Goal: Task Accomplishment & Management: Manage account settings

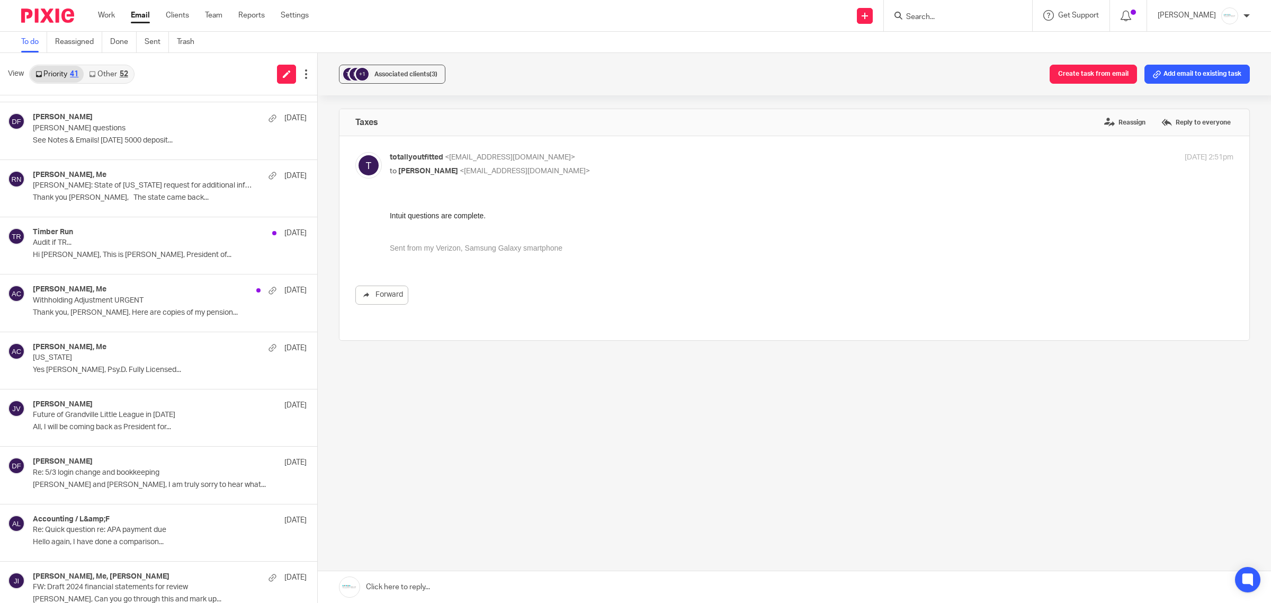
scroll to position [530, 0]
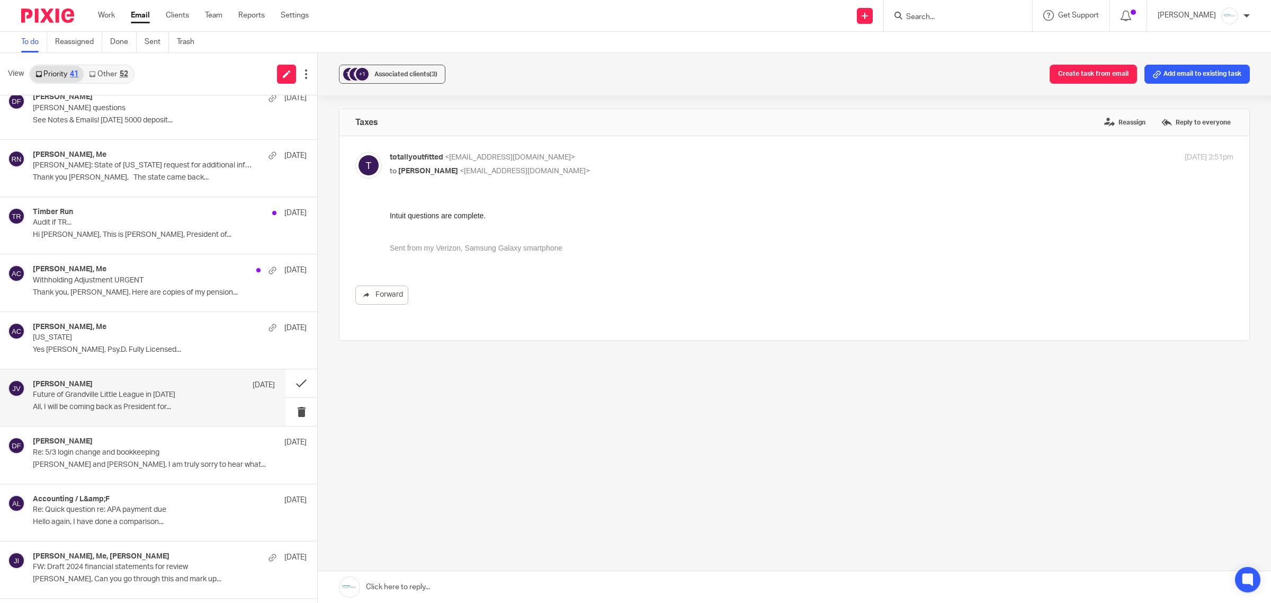
click at [78, 402] on div "Josh VanBuskirk Aug 31 Future of Grandville Little League in 2026 All, I will b…" at bounding box center [154, 397] width 242 height 35
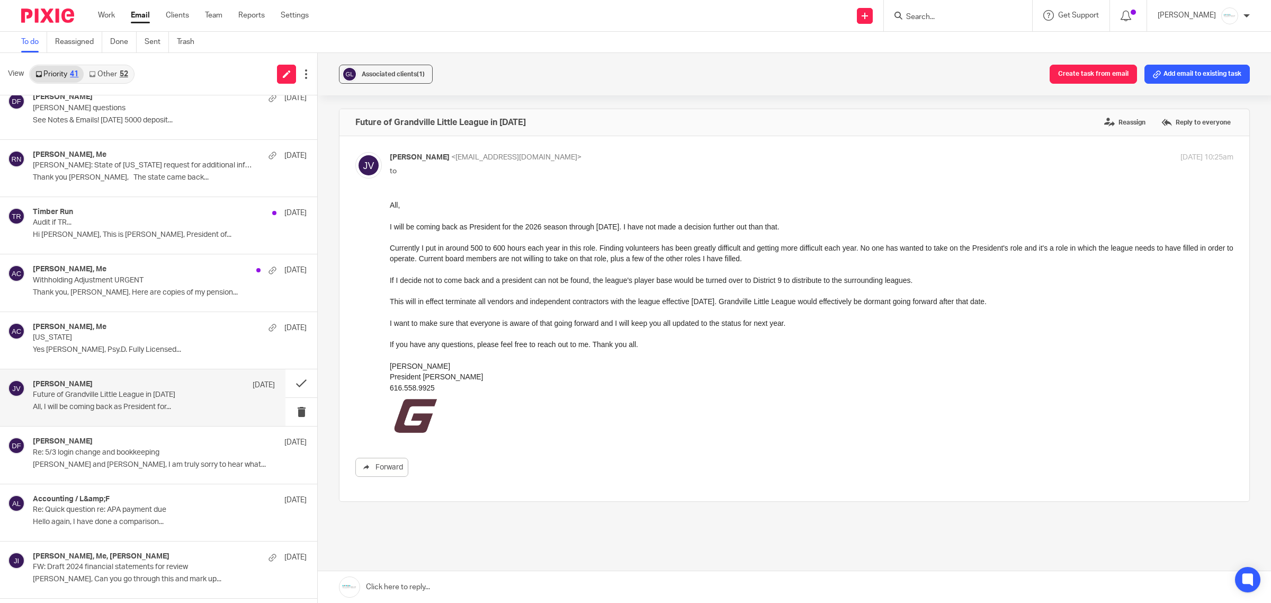
scroll to position [0, 0]
click at [392, 173] on span "to" at bounding box center [393, 170] width 7 height 7
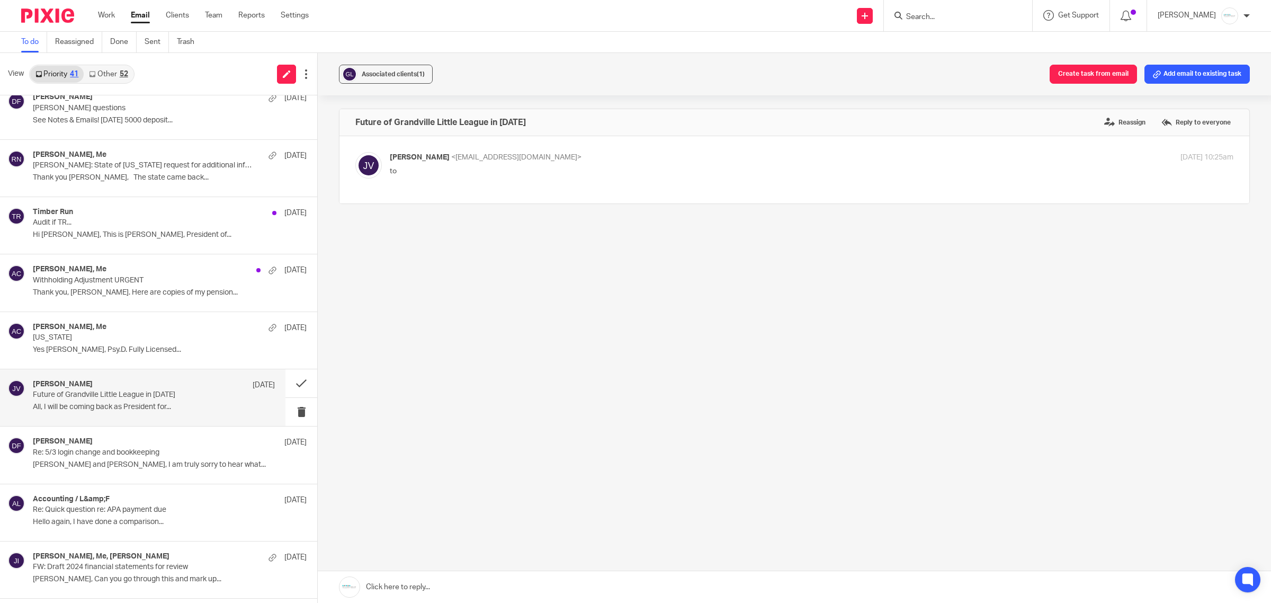
click at [392, 172] on span "to" at bounding box center [393, 170] width 7 height 7
checkbox input "true"
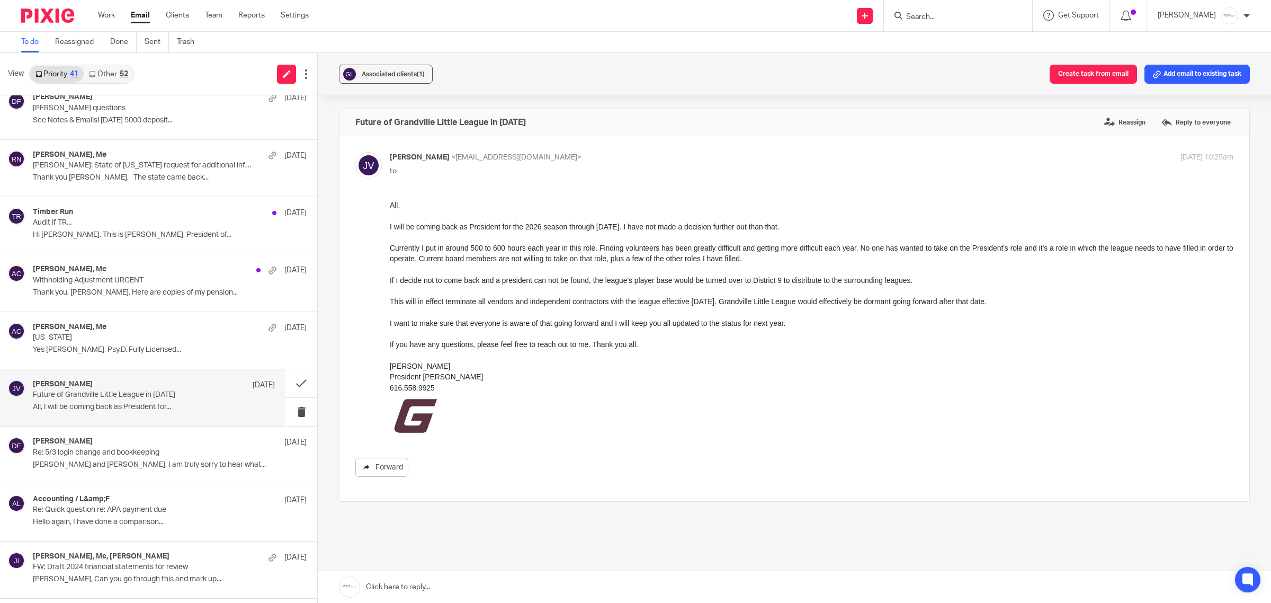
click at [379, 470] on link "Forward" at bounding box center [381, 467] width 53 height 19
click at [426, 576] on link at bounding box center [795, 587] width 954 height 32
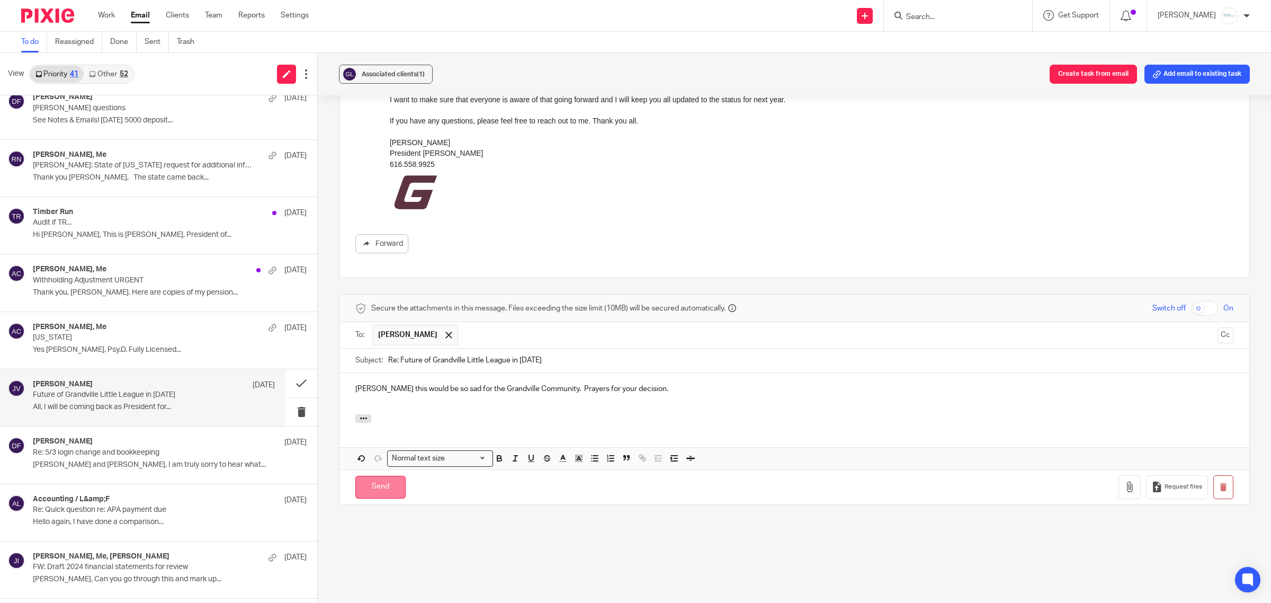
click at [358, 484] on input "Send" at bounding box center [380, 487] width 50 height 23
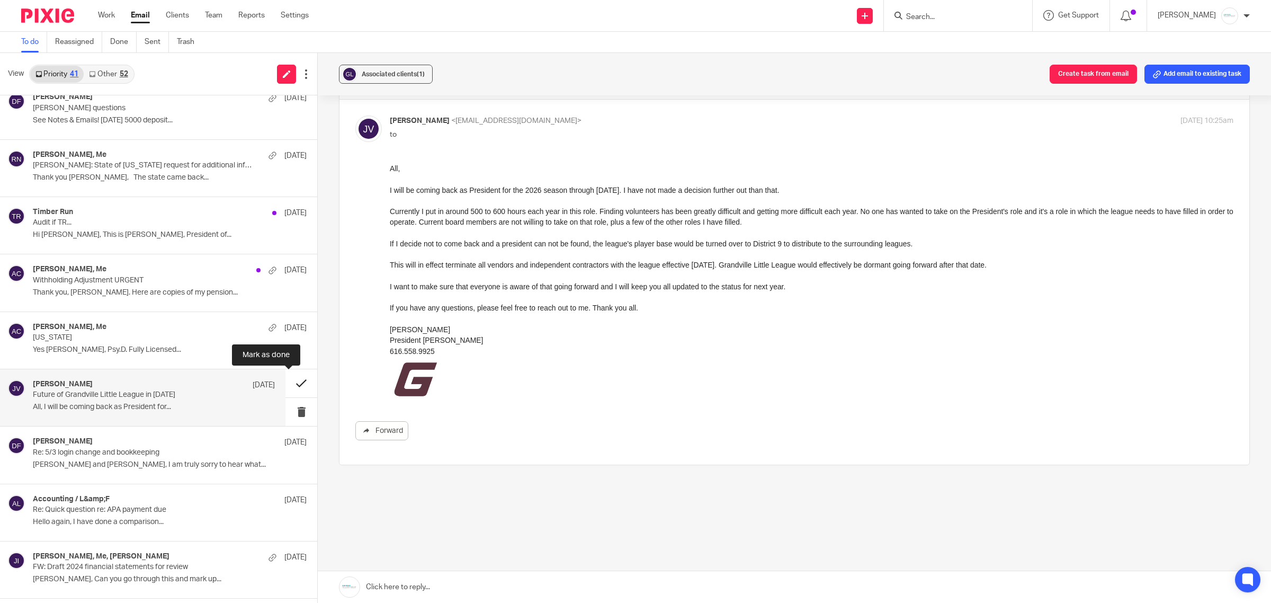
click at [286, 388] on button at bounding box center [302, 383] width 32 height 28
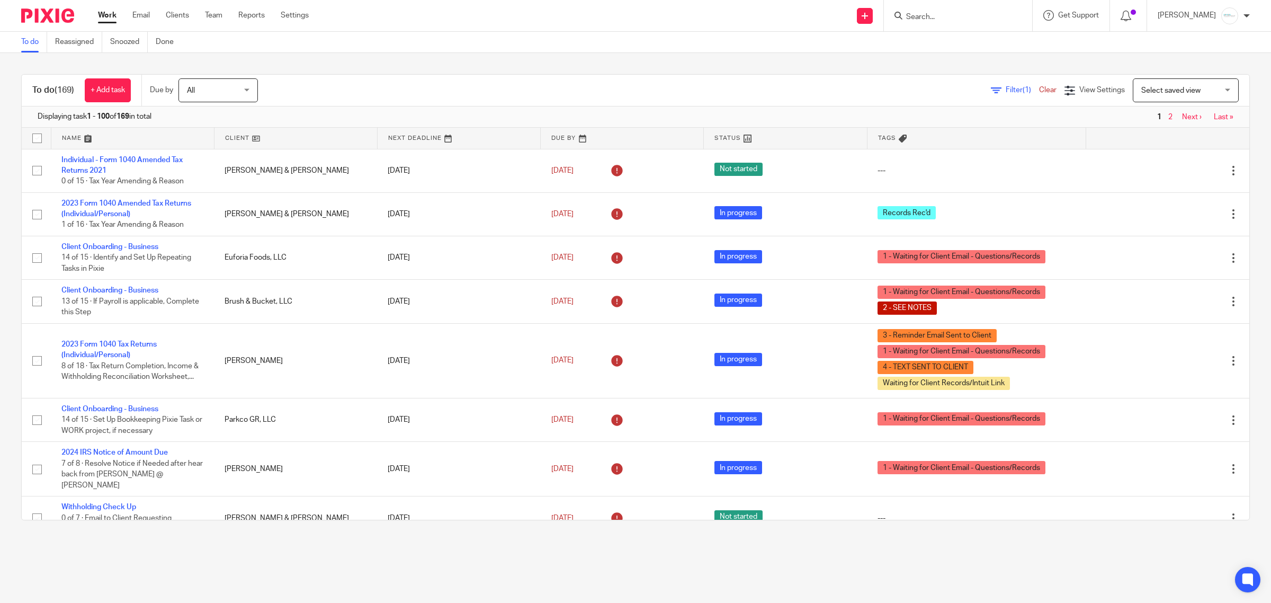
click at [948, 16] on input "Search" at bounding box center [952, 18] width 95 height 10
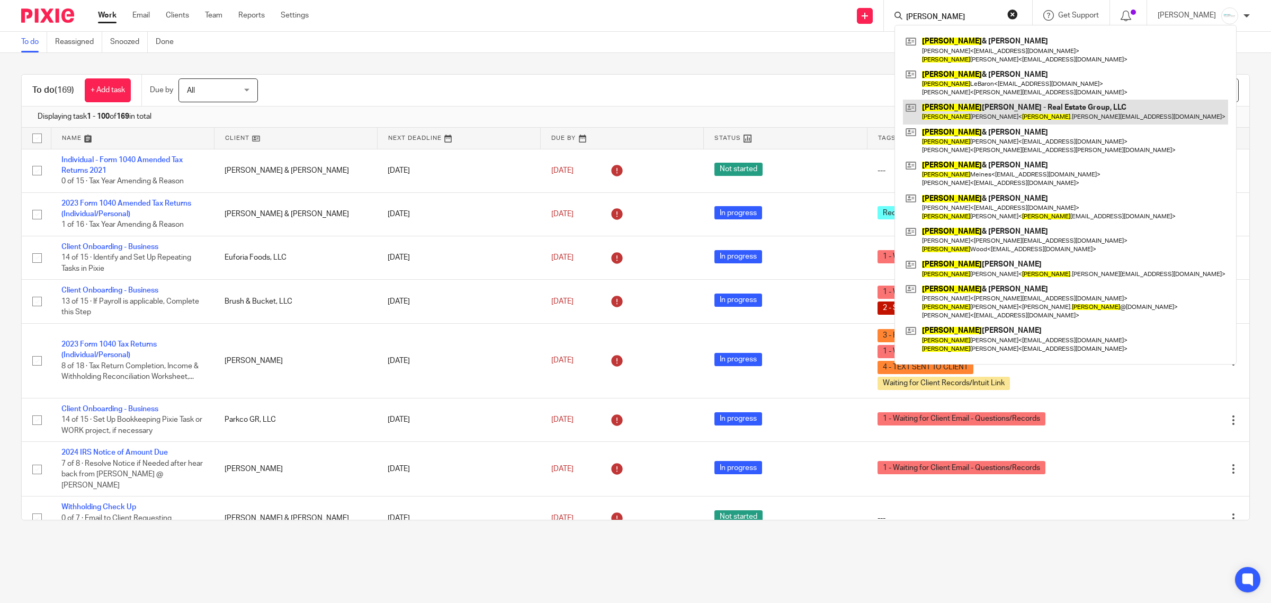
type input "brian"
click at [1003, 109] on link at bounding box center [1065, 112] width 325 height 24
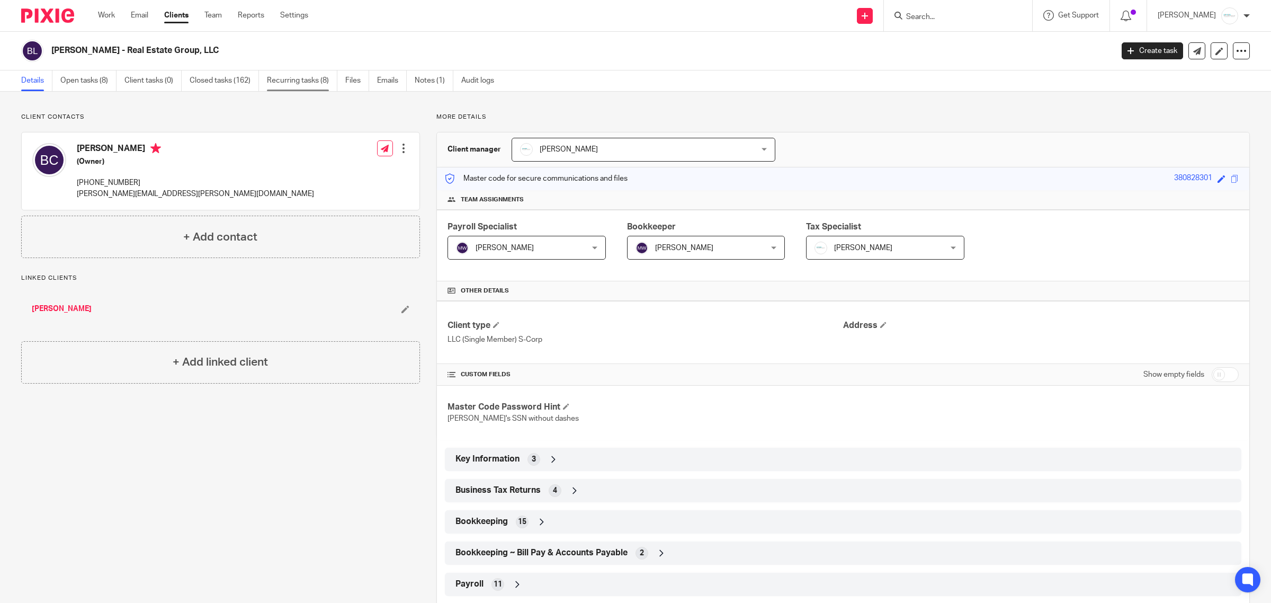
click at [302, 82] on link "Recurring tasks (8)" at bounding box center [302, 80] width 70 height 21
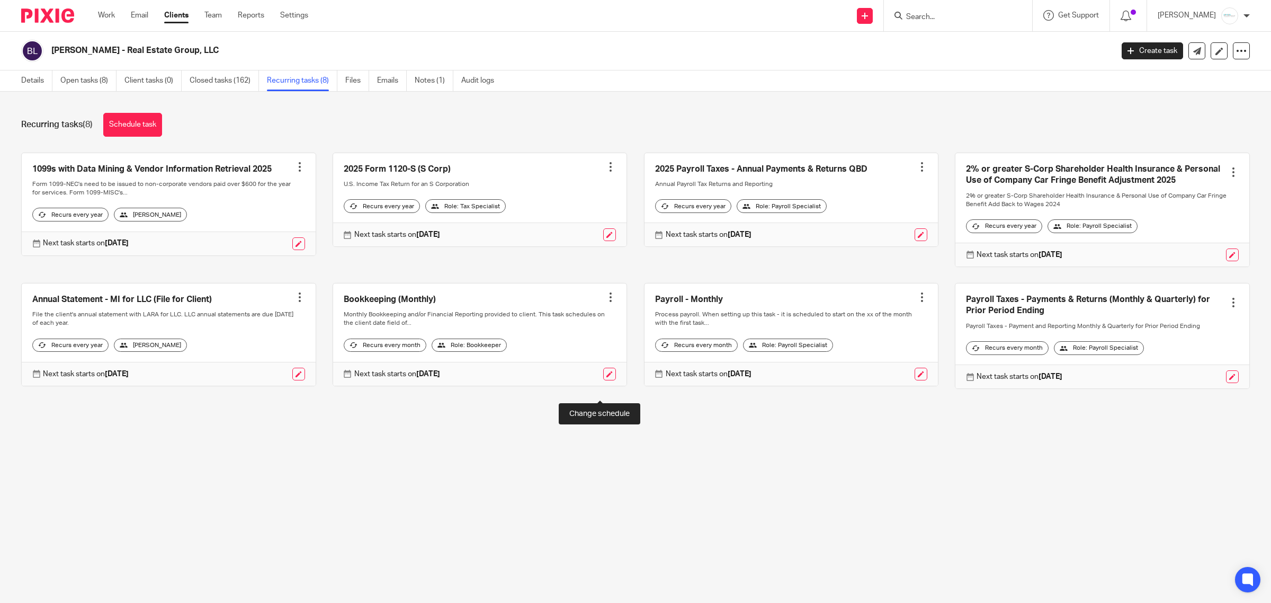
click at [603, 380] on link at bounding box center [609, 374] width 13 height 13
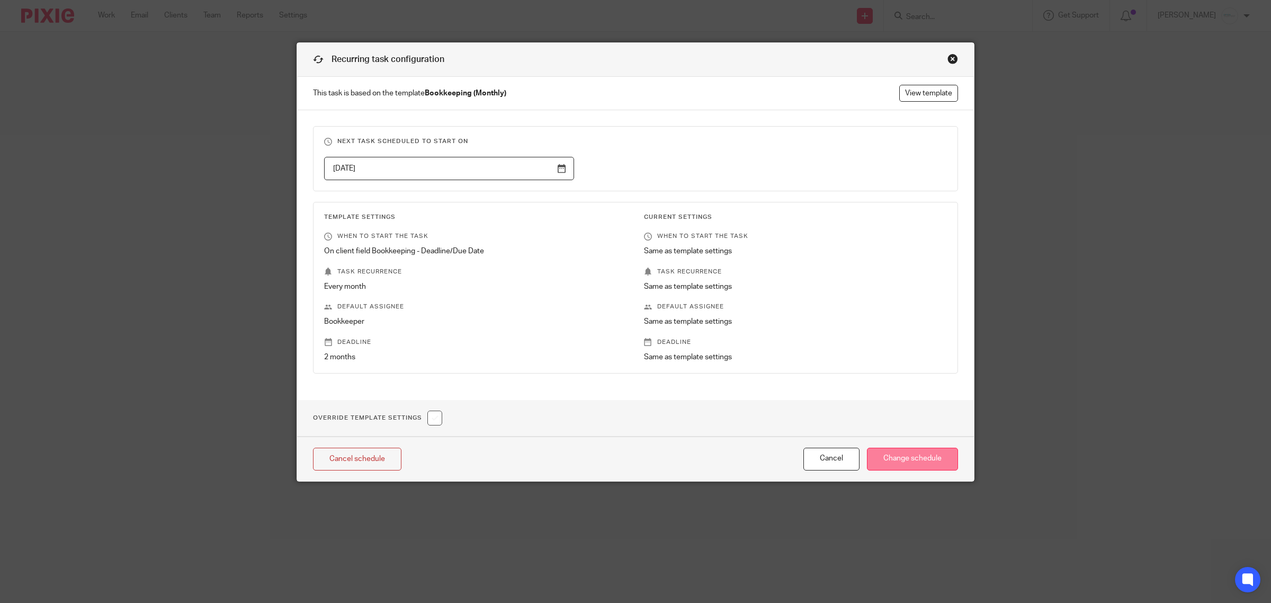
click at [921, 465] on input "Change schedule" at bounding box center [912, 459] width 91 height 23
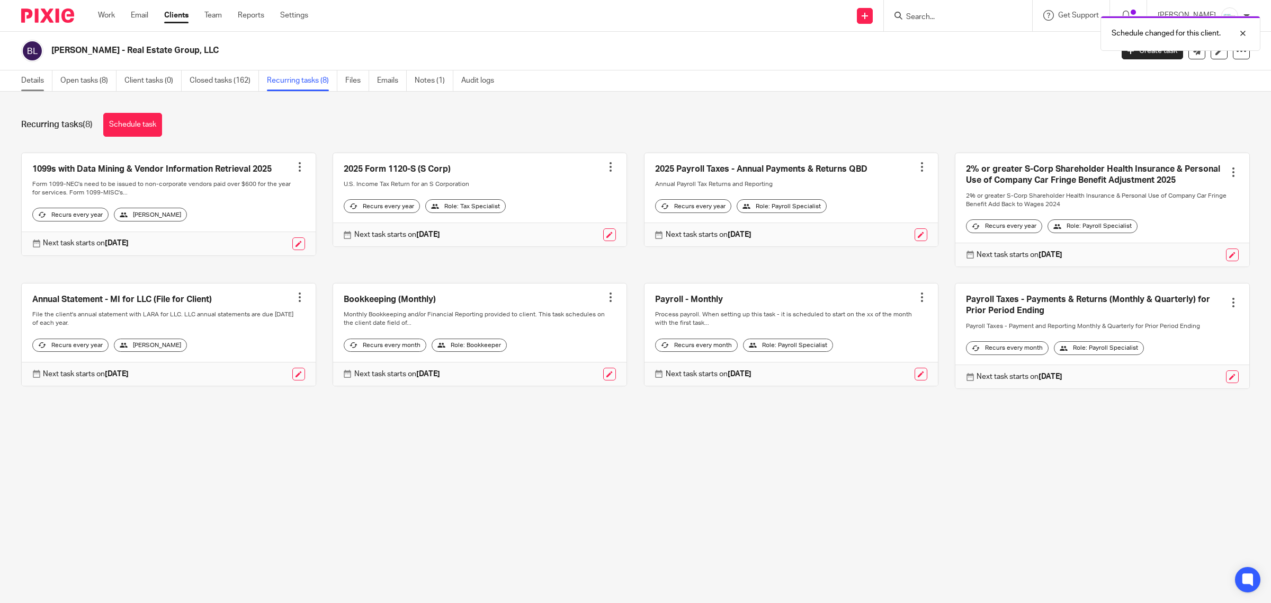
click at [33, 88] on link "Details" at bounding box center [36, 80] width 31 height 21
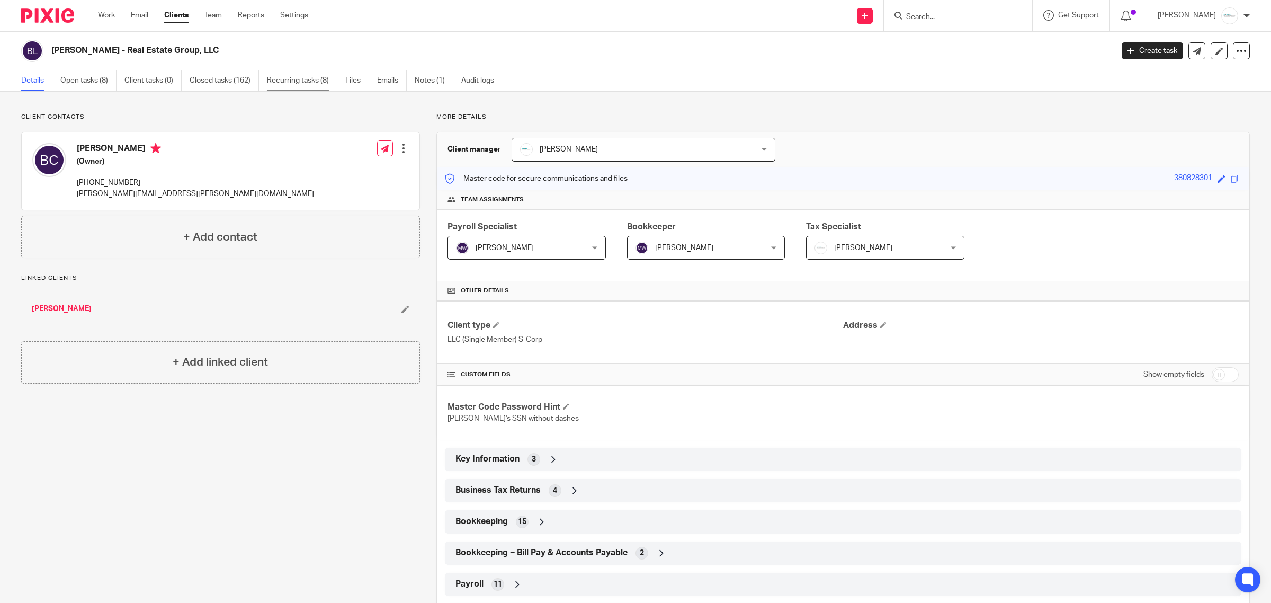
click at [293, 87] on link "Recurring tasks (8)" at bounding box center [302, 80] width 70 height 21
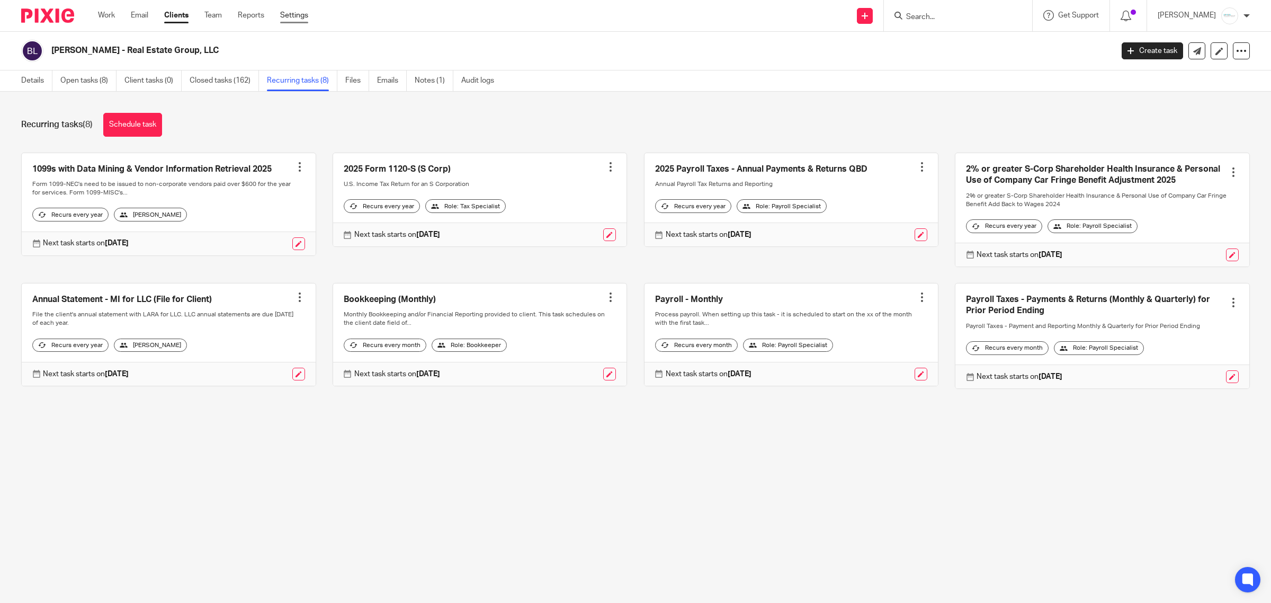
click at [292, 11] on link "Settings" at bounding box center [294, 15] width 28 height 11
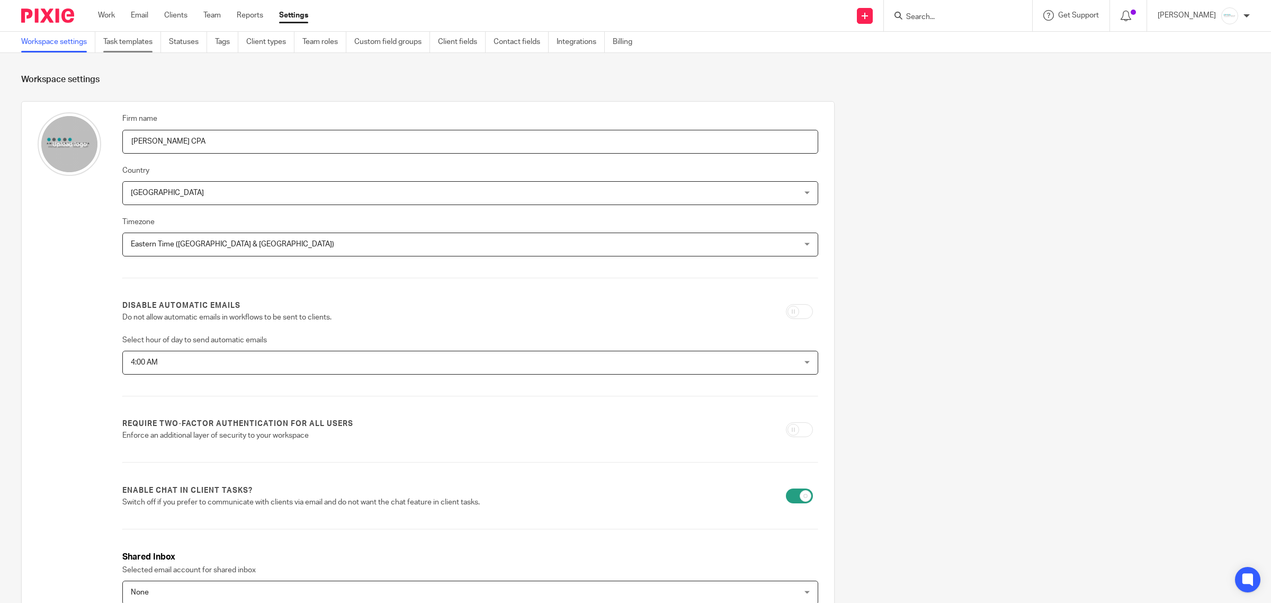
click at [114, 41] on link "Task templates" at bounding box center [132, 42] width 58 height 21
click at [983, 19] on input "Search" at bounding box center [952, 18] width 95 height 10
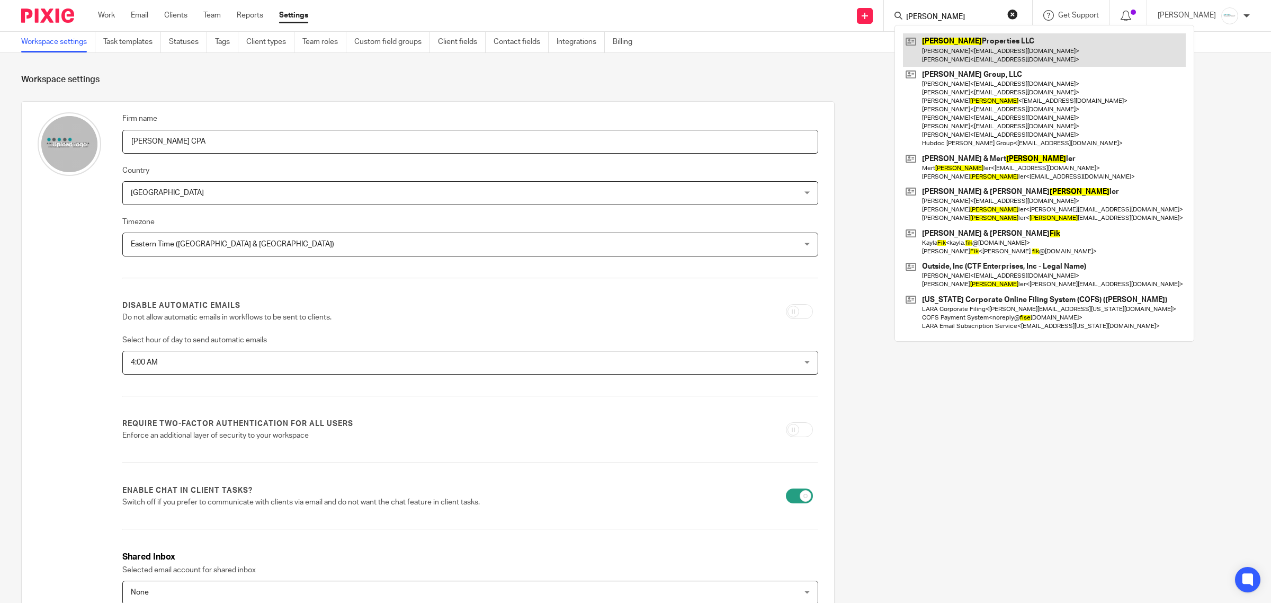
type input "fisk"
click at [981, 48] on link at bounding box center [1044, 49] width 283 height 33
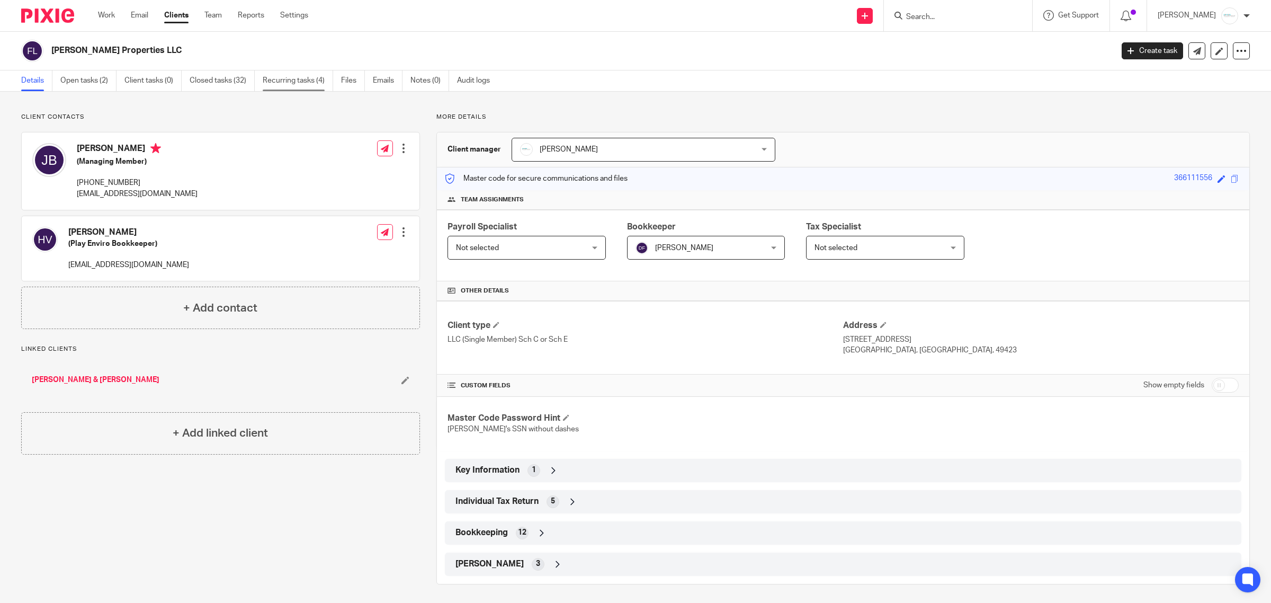
click at [301, 78] on link "Recurring tasks (4)" at bounding box center [298, 80] width 70 height 21
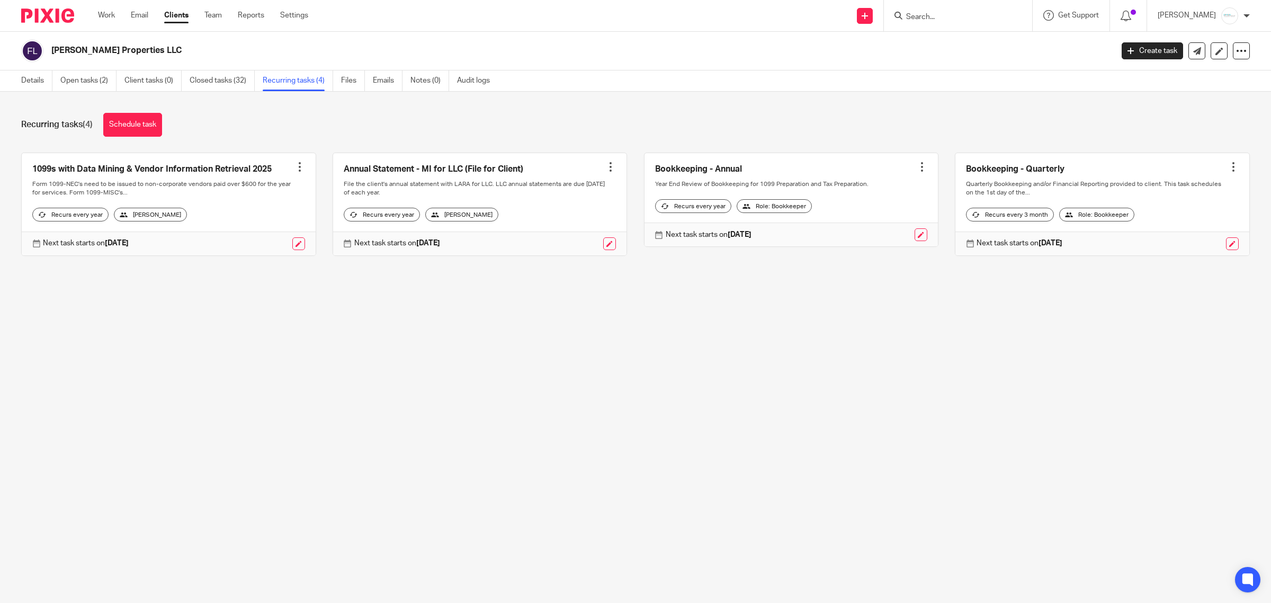
click at [901, 168] on link at bounding box center [792, 200] width 294 height 94
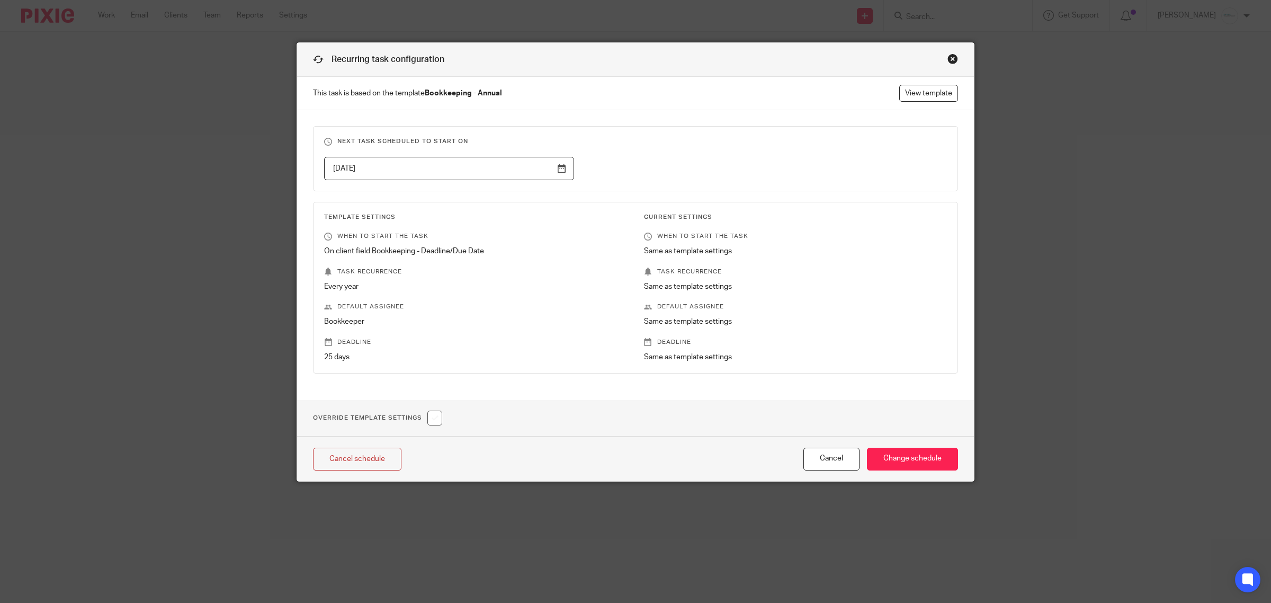
click at [948, 55] on div "Close this dialog window" at bounding box center [953, 59] width 11 height 11
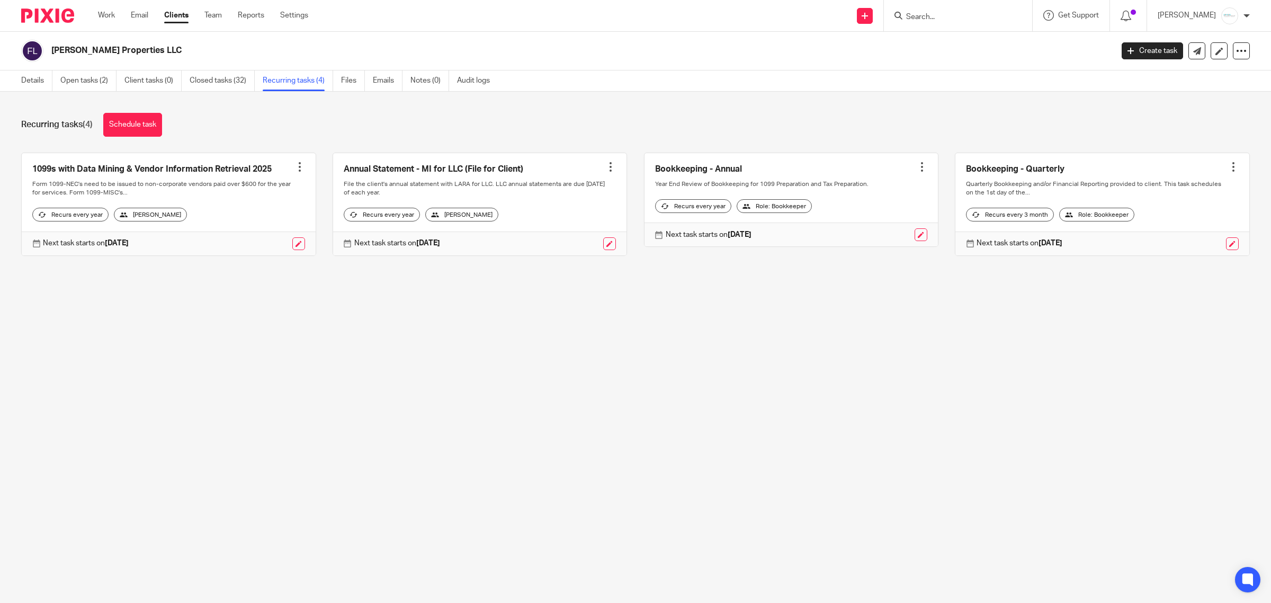
click at [917, 167] on div at bounding box center [922, 167] width 11 height 11
click at [857, 235] on span "Cancel schedule" at bounding box center [869, 233] width 56 height 7
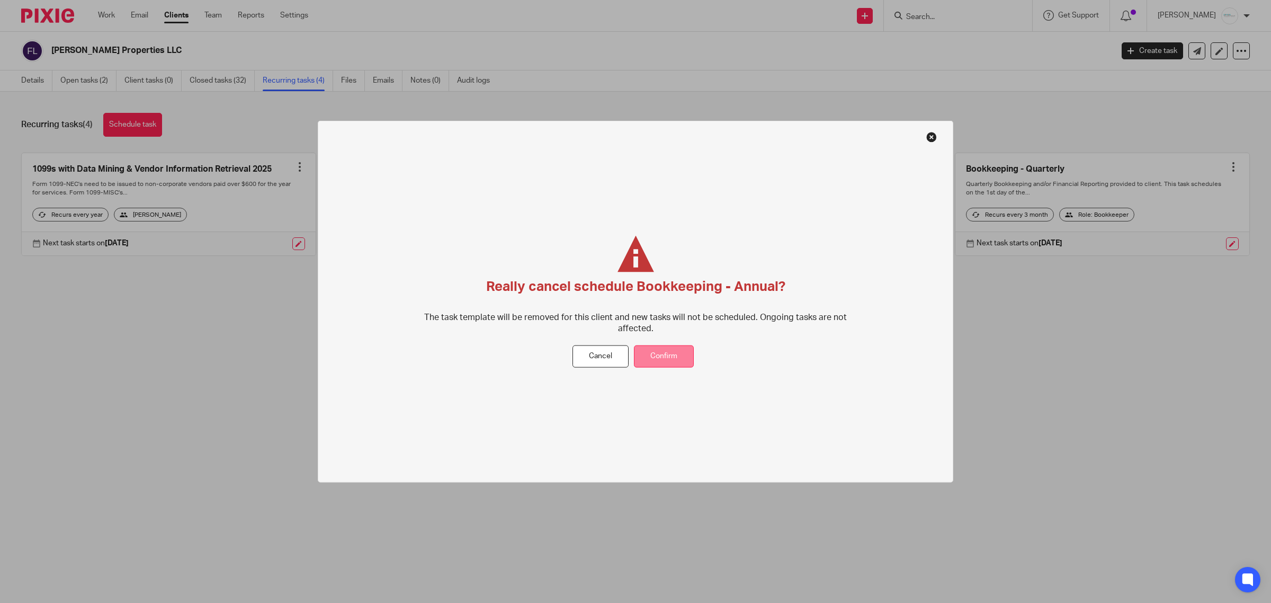
click at [661, 356] on button "Confirm" at bounding box center [664, 356] width 60 height 23
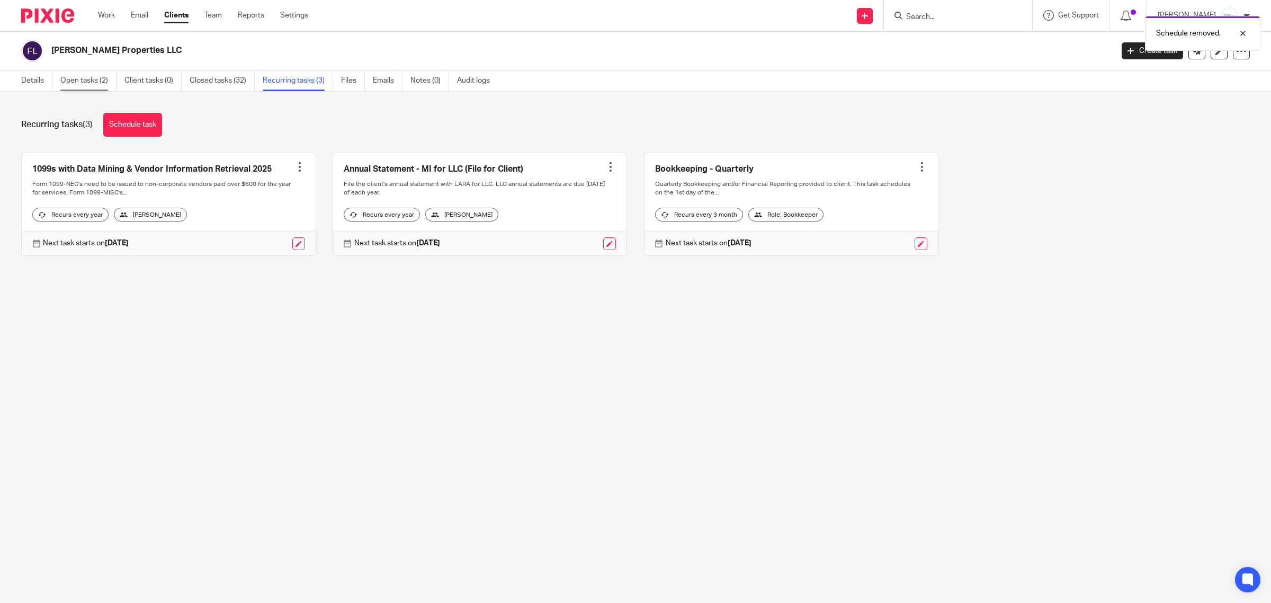
click at [91, 80] on link "Open tasks (2)" at bounding box center [88, 80] width 56 height 21
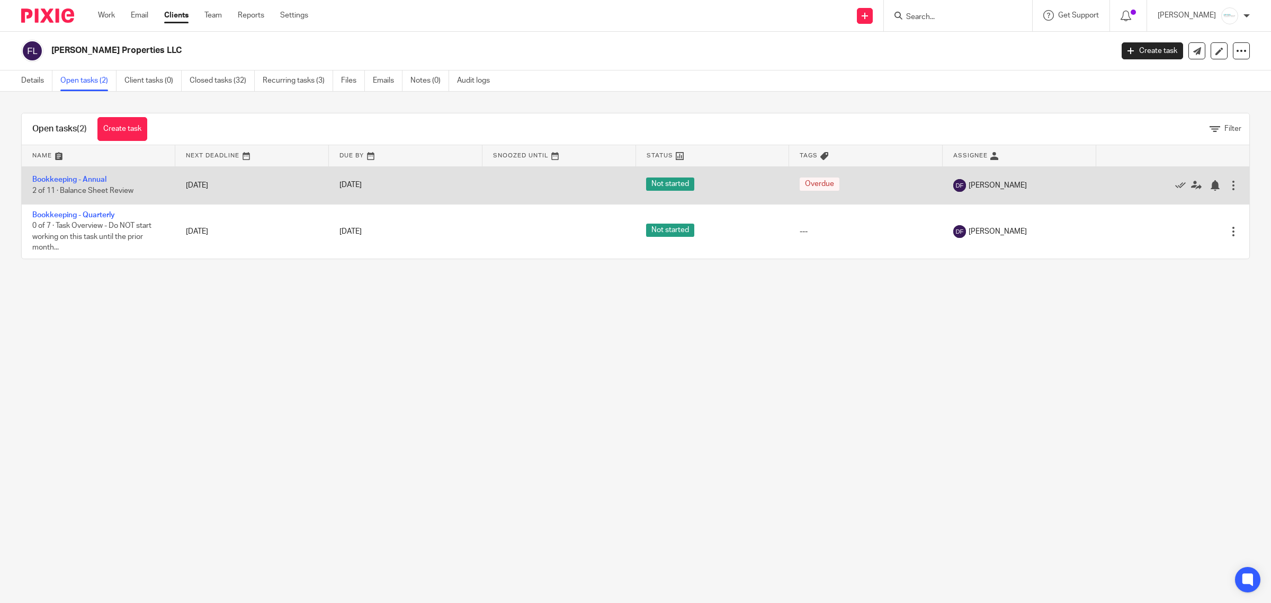
click at [1228, 183] on div at bounding box center [1233, 185] width 11 height 11
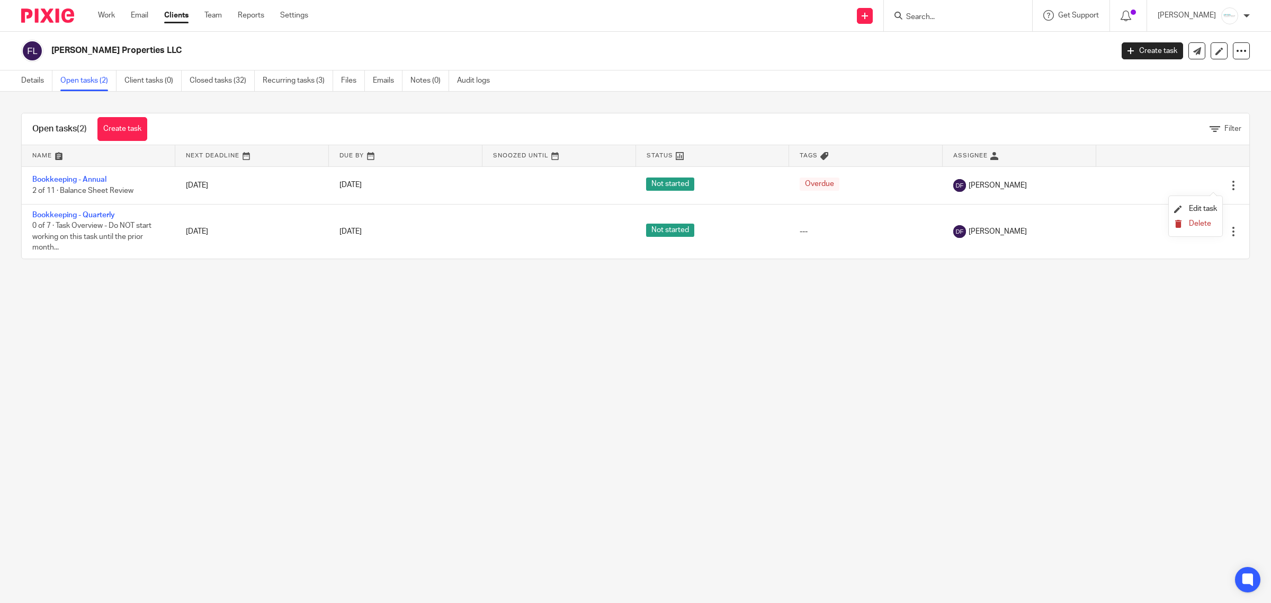
click at [1190, 225] on span "Delete" at bounding box center [1200, 223] width 22 height 7
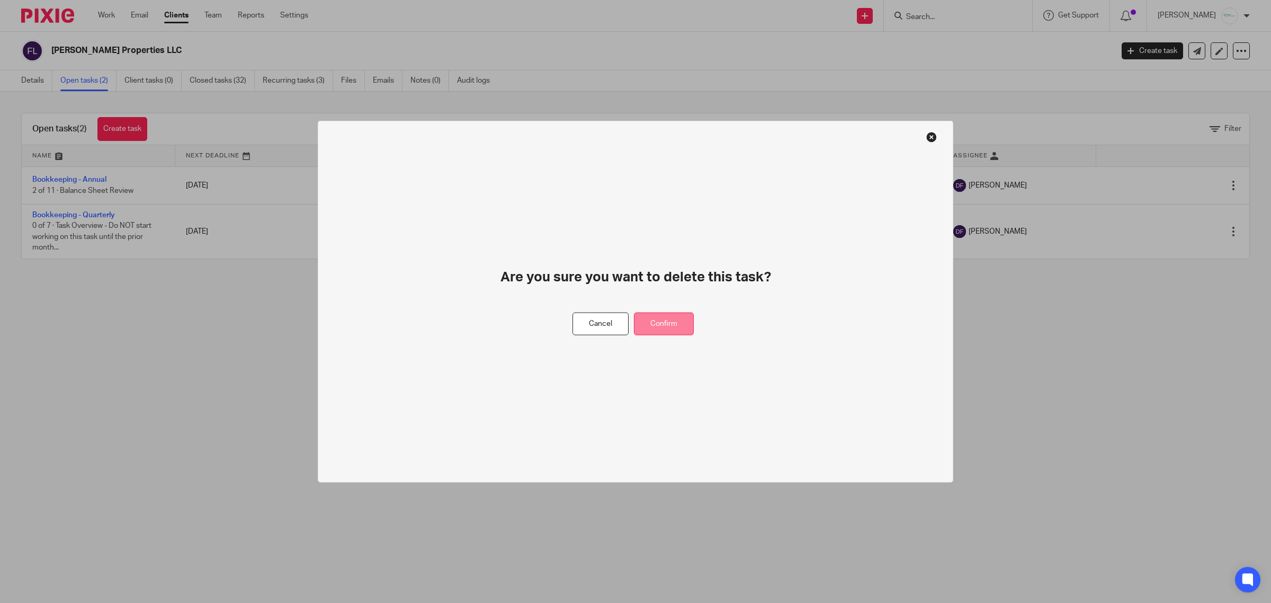
click at [690, 313] on button "Confirm" at bounding box center [664, 324] width 60 height 23
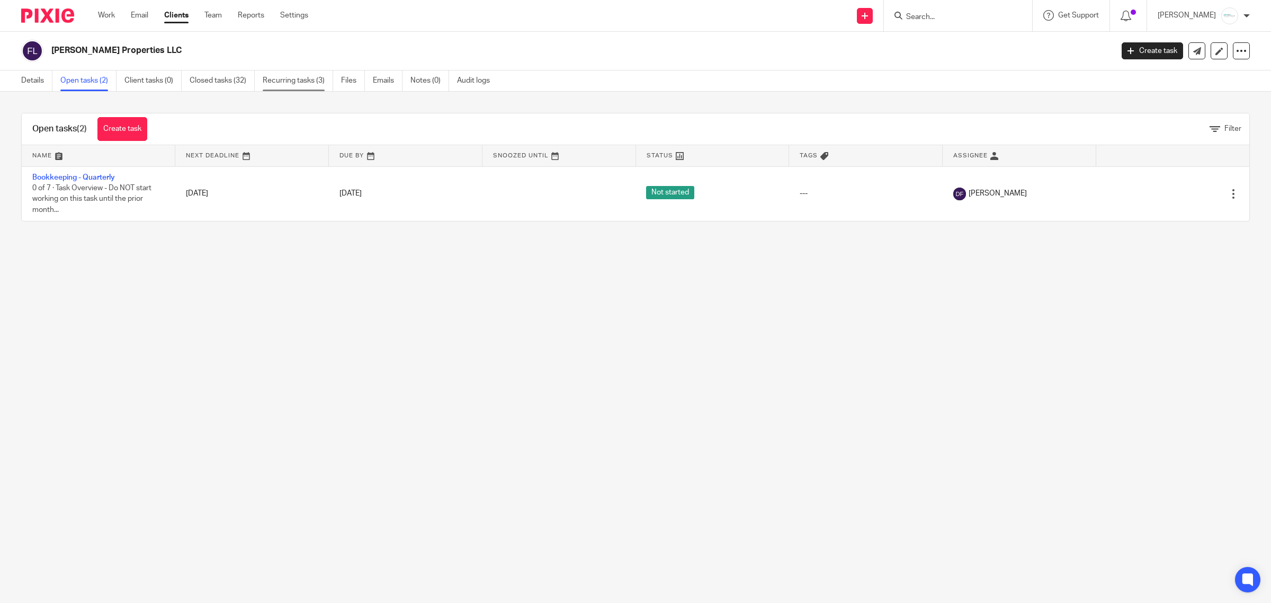
click at [292, 85] on link "Recurring tasks (3)" at bounding box center [298, 80] width 70 height 21
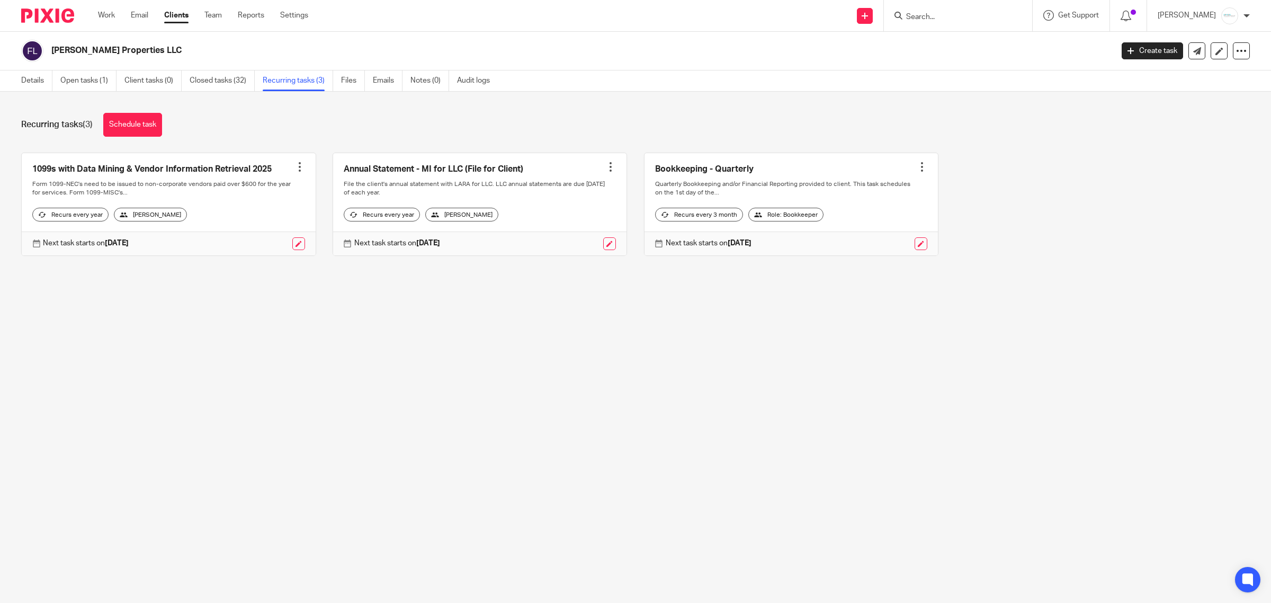
click at [973, 17] on input "Search" at bounding box center [952, 18] width 95 height 10
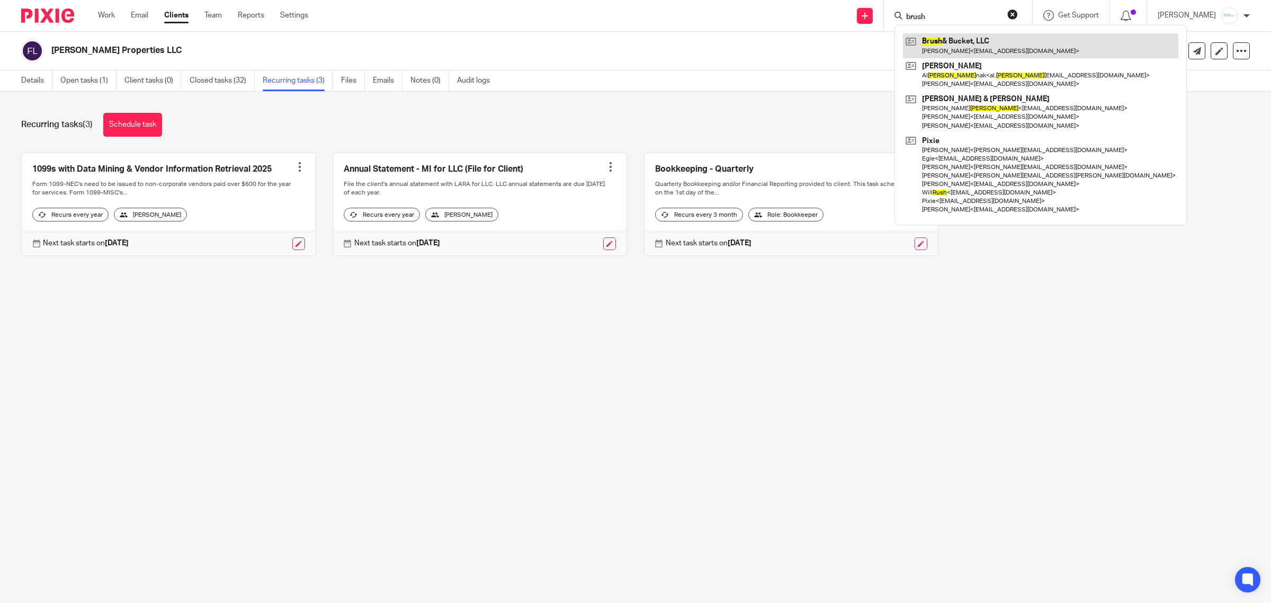
type input "brush"
click at [974, 43] on link at bounding box center [1040, 45] width 275 height 24
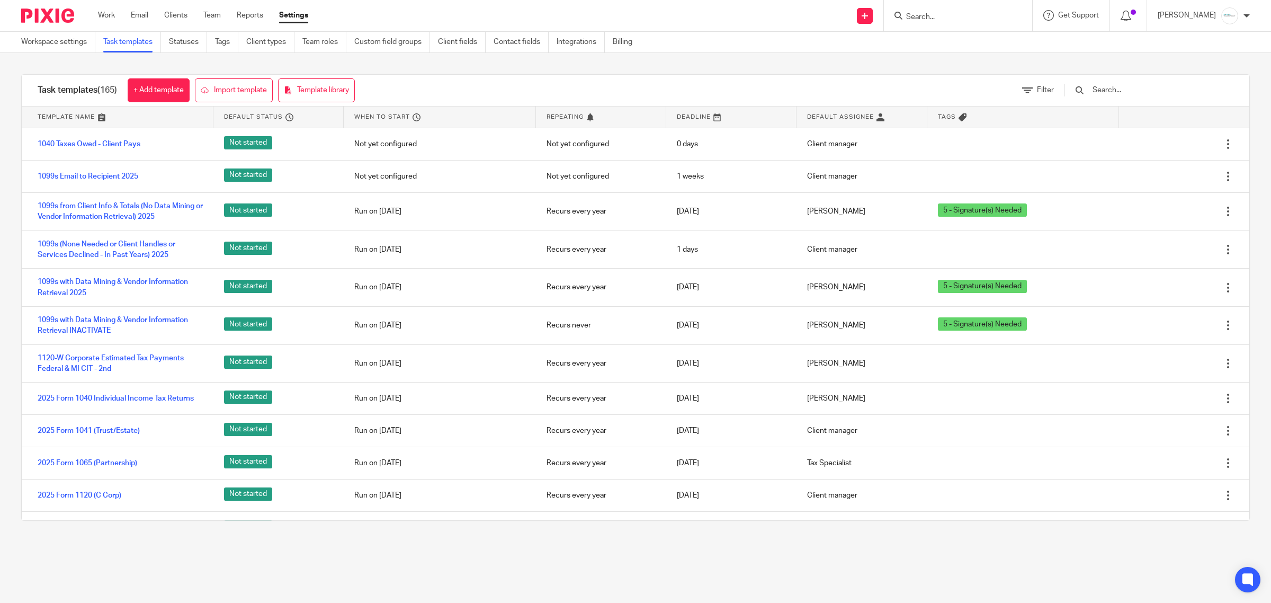
click at [1143, 87] on input "text" at bounding box center [1153, 90] width 123 height 12
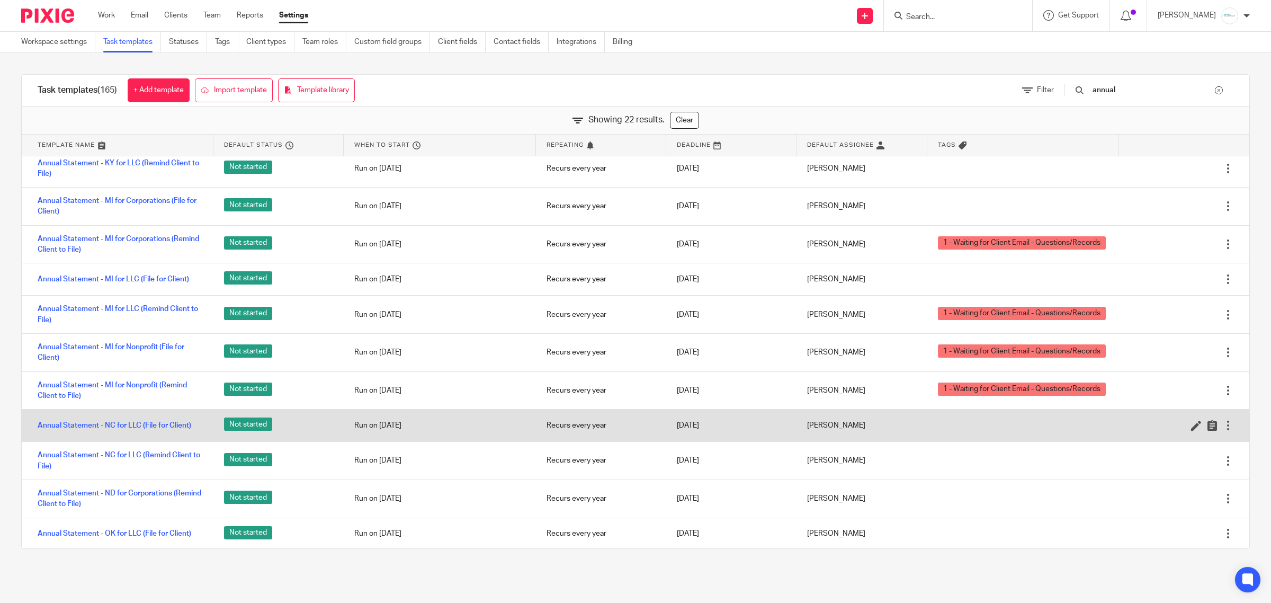
scroll to position [395, 0]
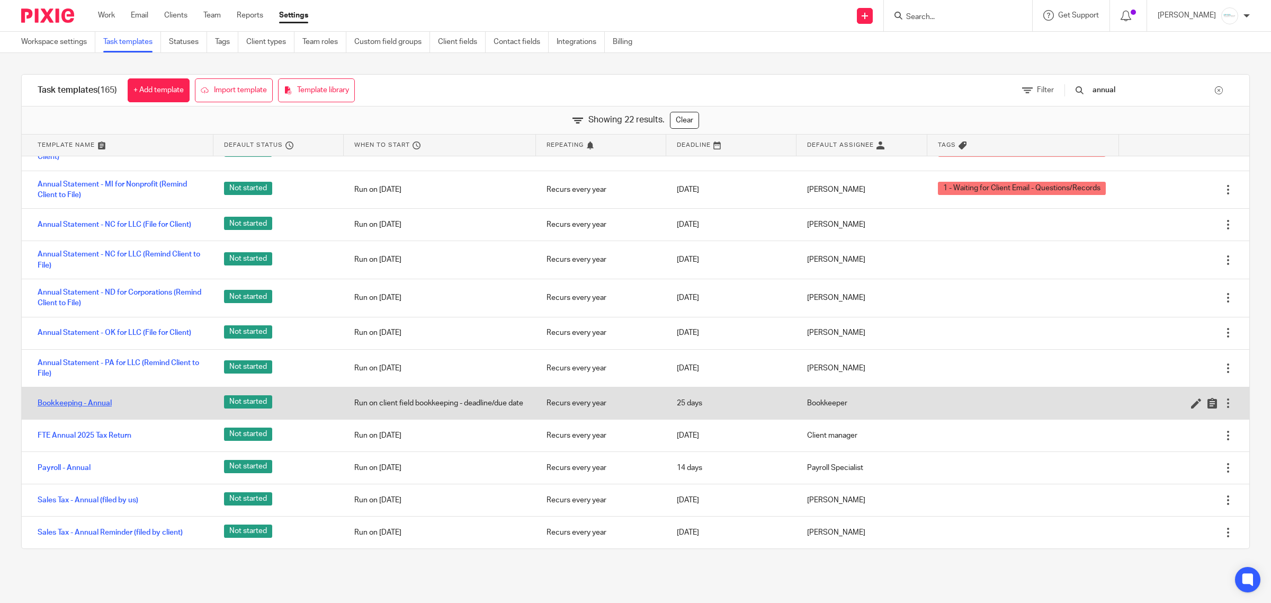
type input "annual"
click at [88, 403] on link "Bookkeeping - Annual" at bounding box center [75, 403] width 74 height 11
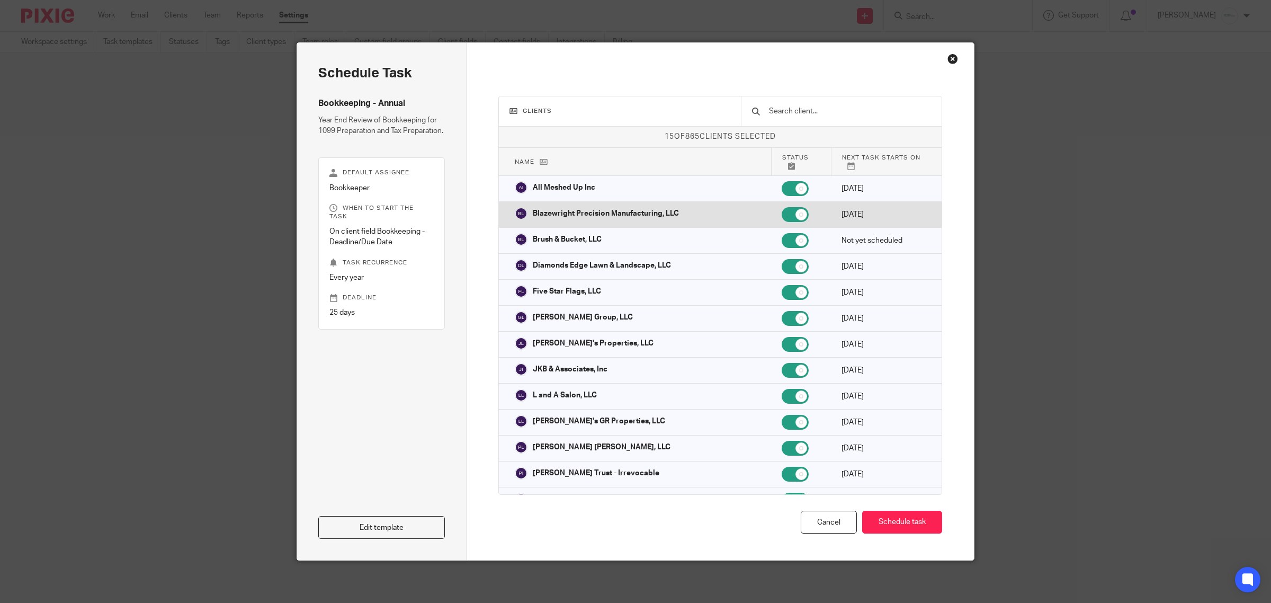
click at [782, 210] on input "checkbox" at bounding box center [795, 214] width 27 height 15
checkbox input "false"
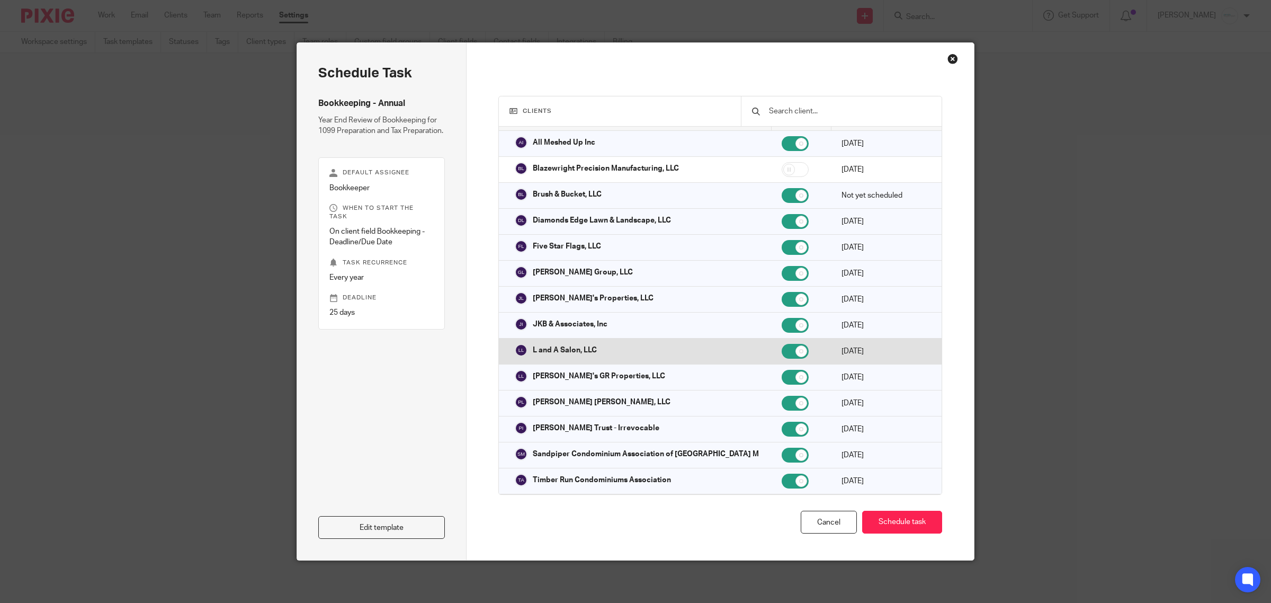
scroll to position [66, 0]
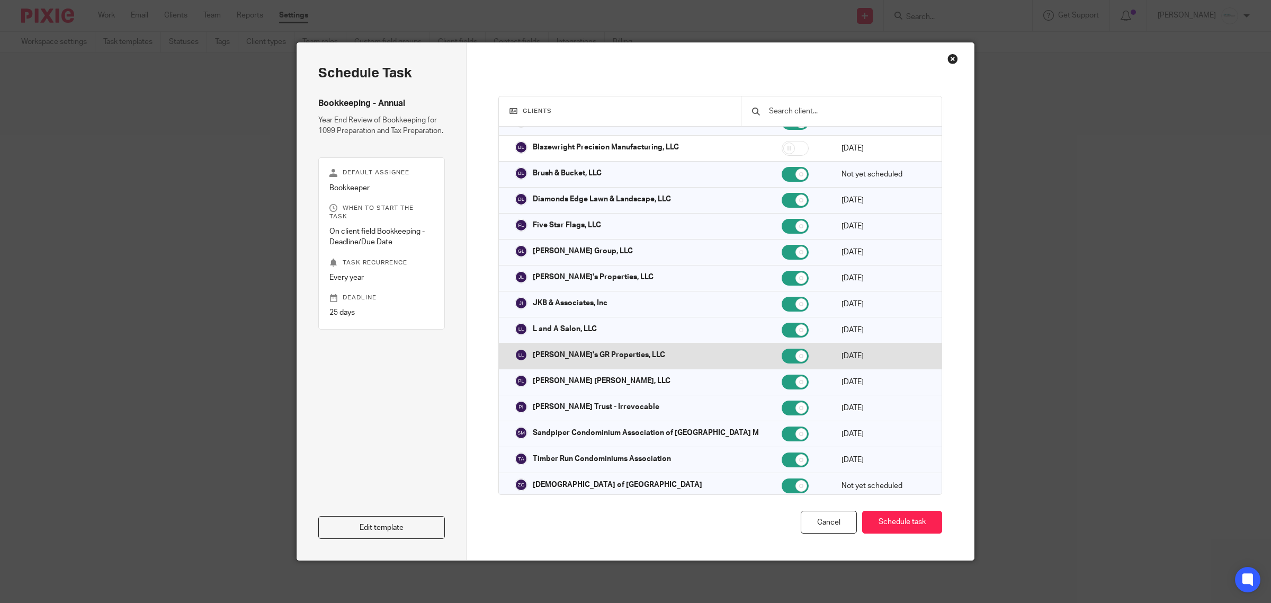
click at [782, 350] on input "checkbox" at bounding box center [795, 356] width 27 height 15
checkbox input "false"
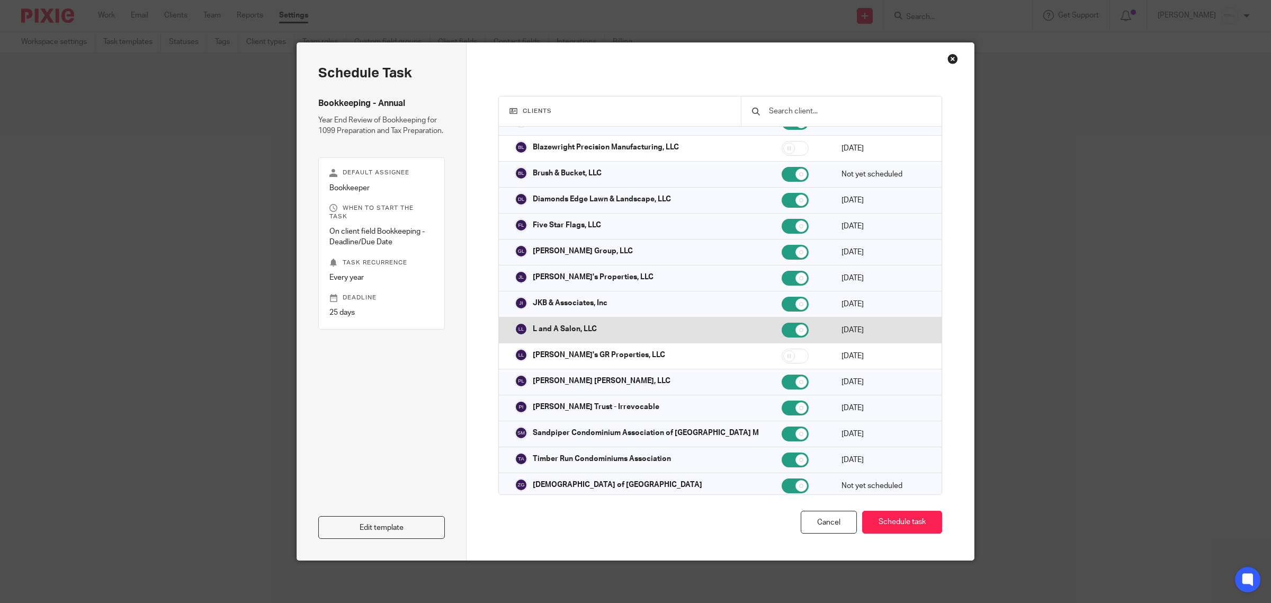
scroll to position [132, 0]
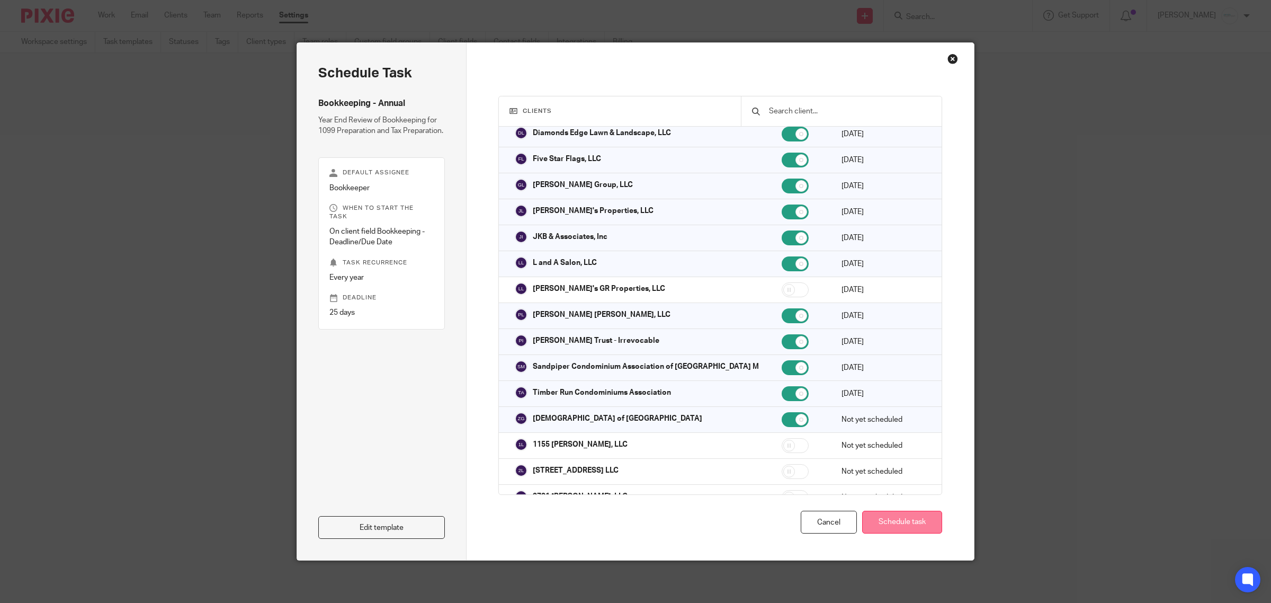
click at [918, 526] on button "Schedule task" at bounding box center [902, 522] width 80 height 23
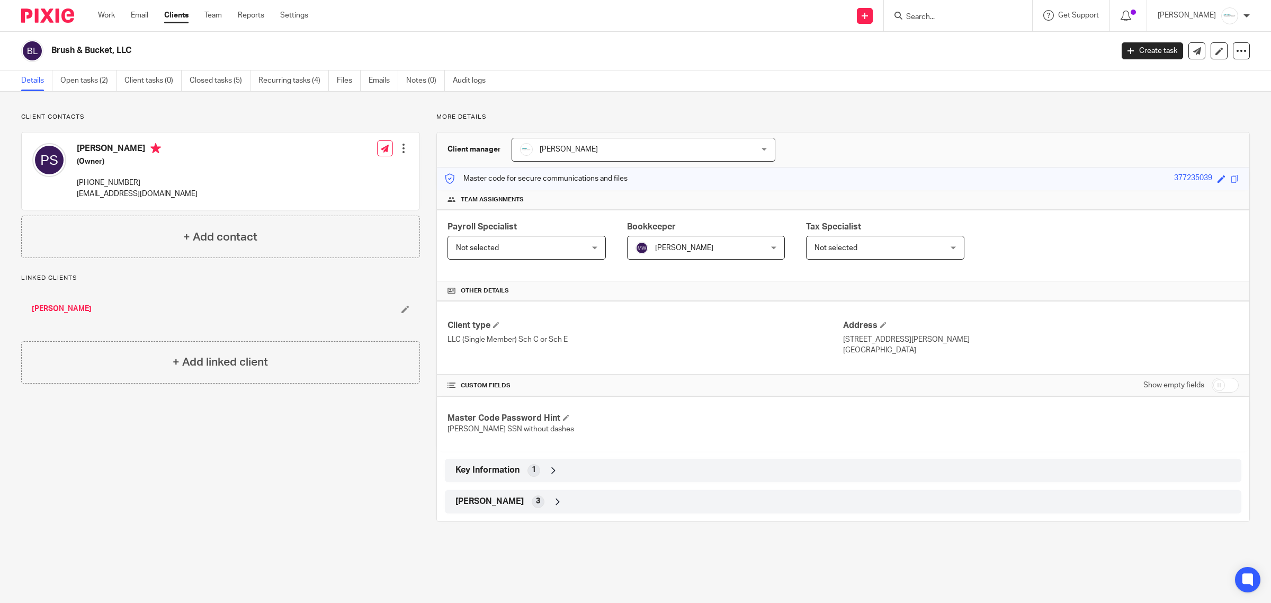
click at [1222, 385] on input "checkbox" at bounding box center [1225, 385] width 27 height 15
checkbox input "true"
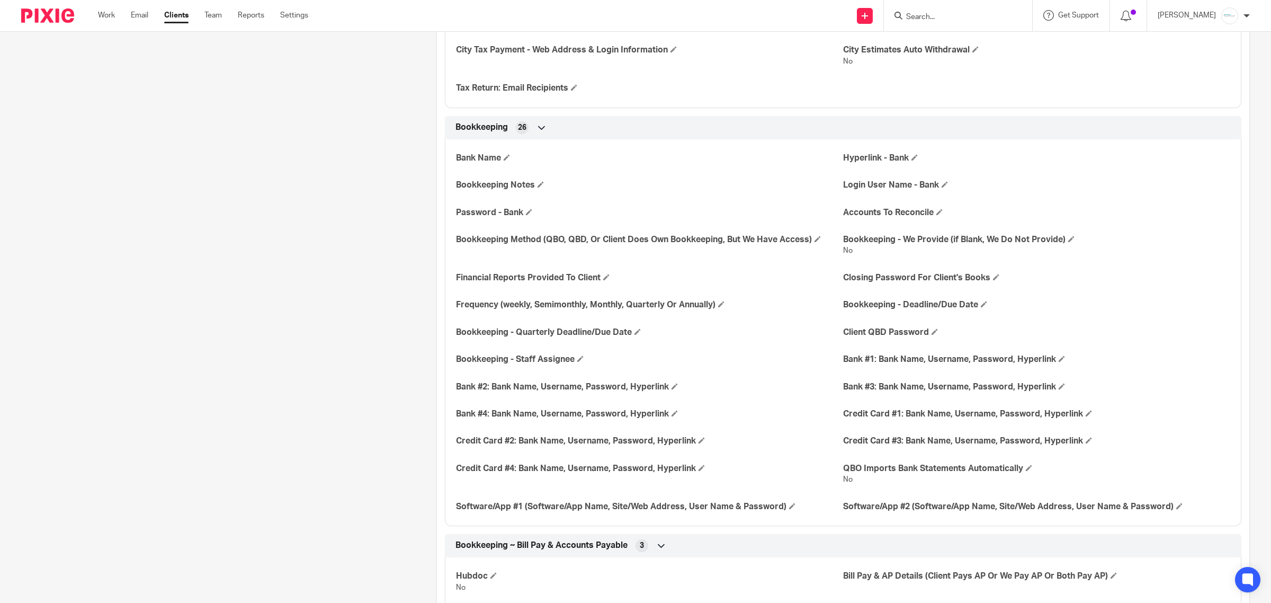
scroll to position [1060, 0]
click at [981, 302] on span at bounding box center [984, 302] width 6 height 6
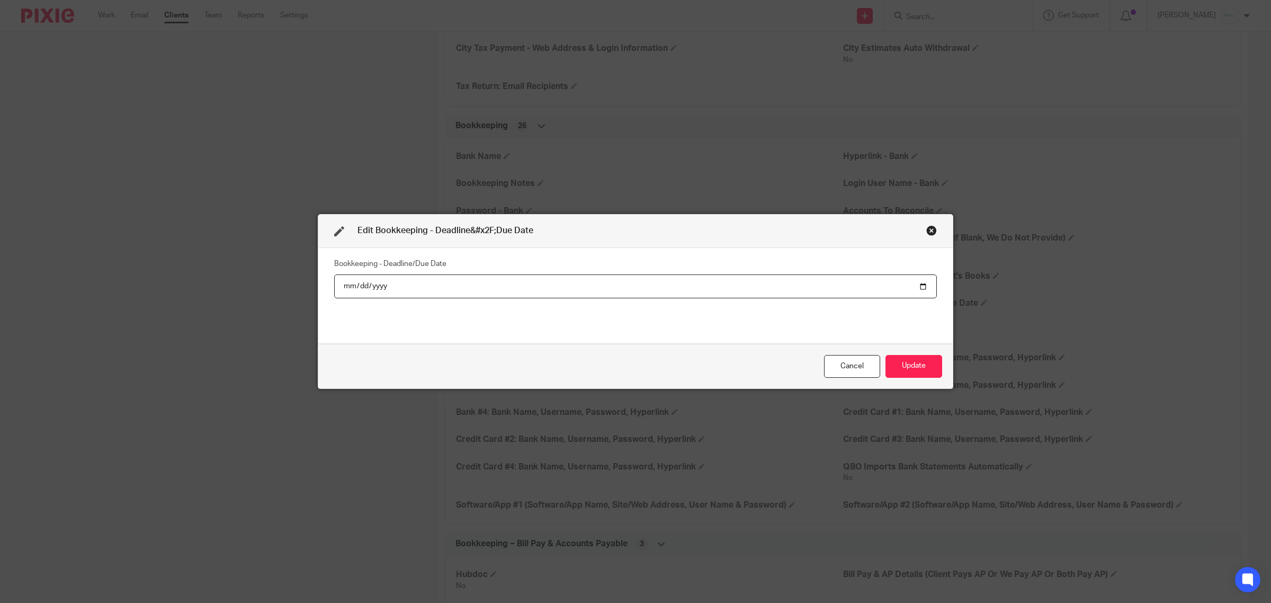
click at [916, 286] on input "date" at bounding box center [635, 286] width 603 height 24
type input "2026-01-08"
click at [902, 369] on button "Update" at bounding box center [914, 366] width 57 height 23
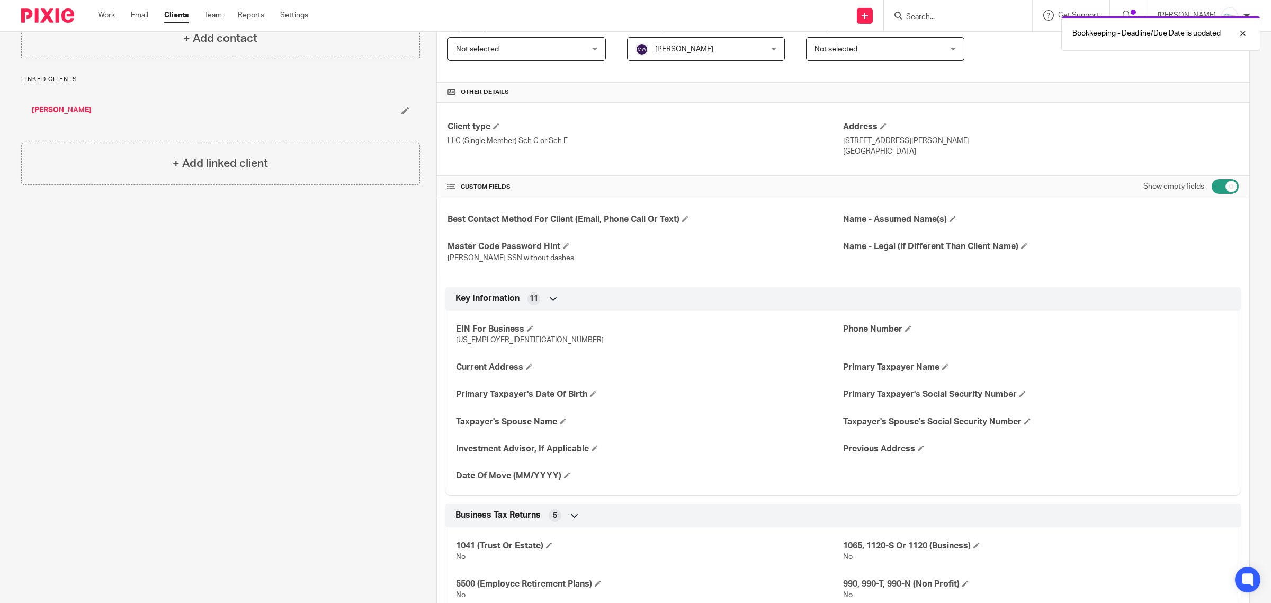
scroll to position [0, 0]
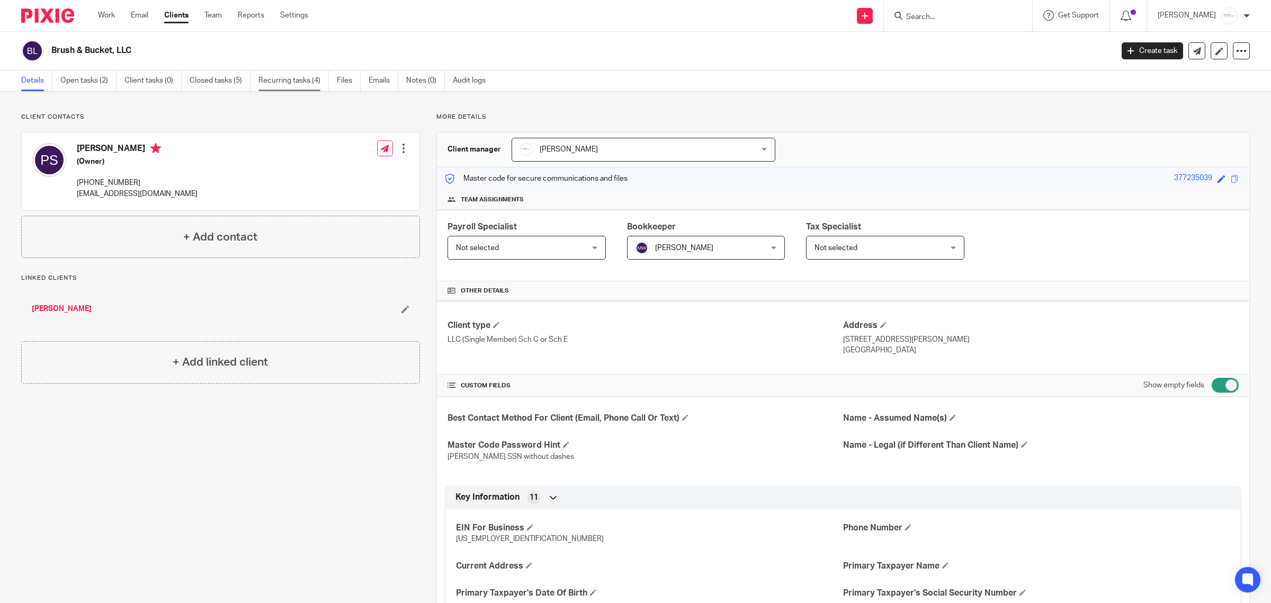
click at [284, 78] on link "Recurring tasks (4)" at bounding box center [294, 80] width 70 height 21
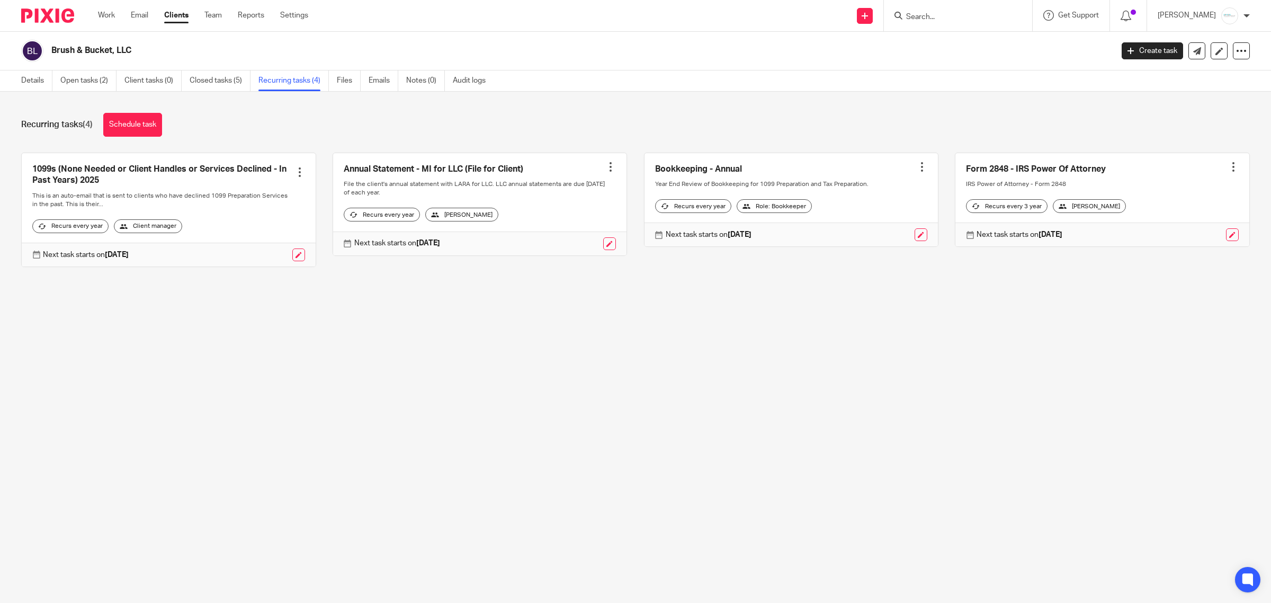
click at [917, 162] on div at bounding box center [922, 167] width 11 height 11
click at [921, 328] on main "Brush & Bucket, LLC Create task Export data Merge Archive client Delete client …" at bounding box center [635, 301] width 1271 height 603
click at [915, 241] on link at bounding box center [921, 234] width 13 height 13
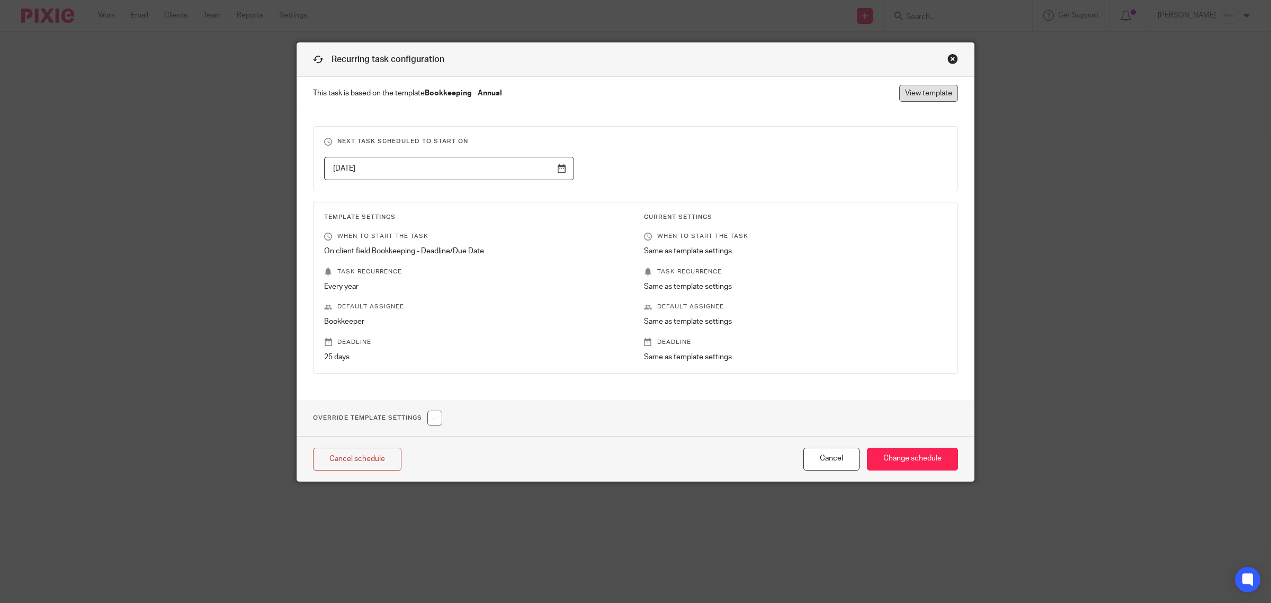
click at [924, 93] on link "View template" at bounding box center [929, 93] width 59 height 17
click at [951, 57] on div "Close this dialog window" at bounding box center [953, 59] width 11 height 11
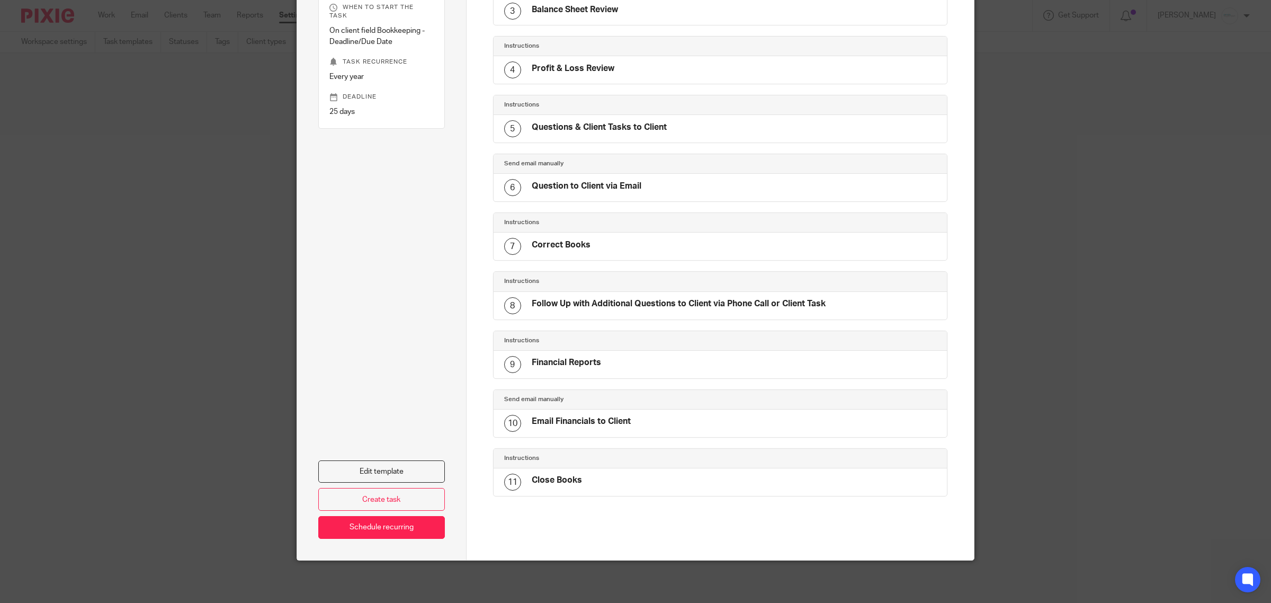
scroll to position [43, 0]
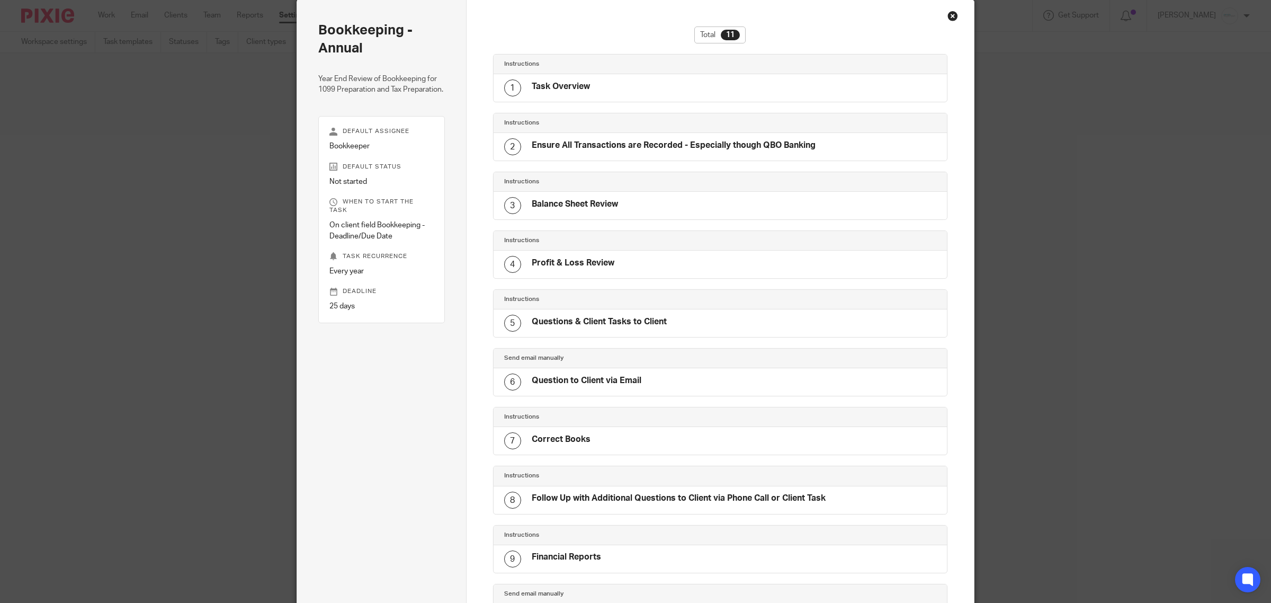
click at [949, 17] on div "Close this dialog window" at bounding box center [953, 16] width 11 height 11
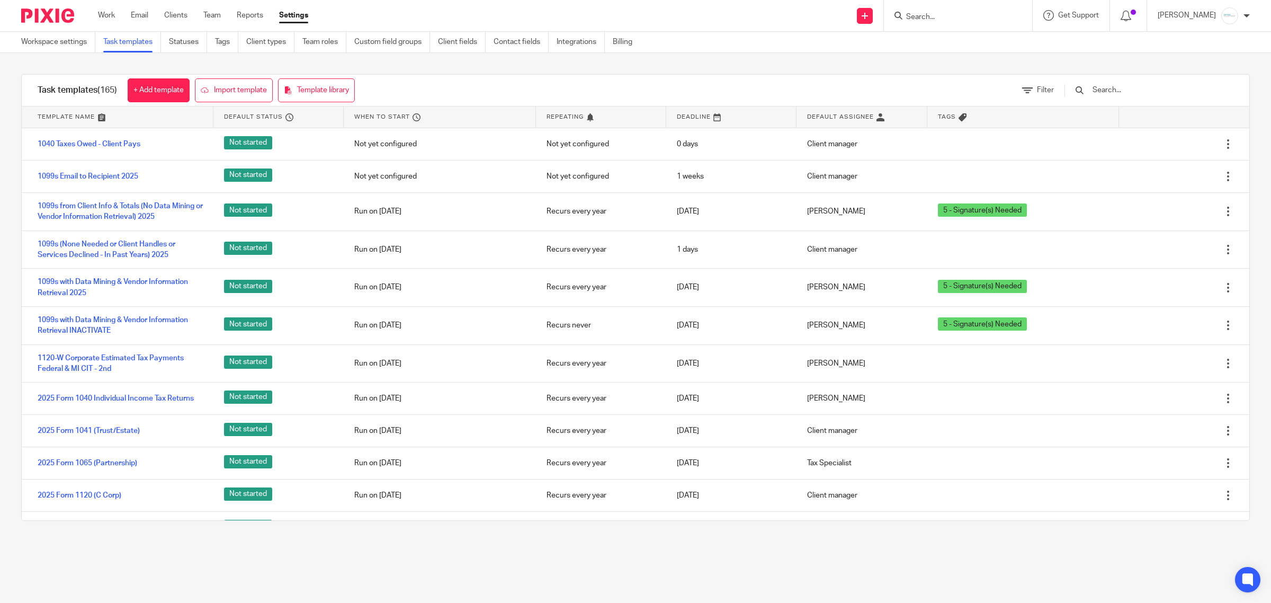
click at [952, 17] on input "Search" at bounding box center [952, 18] width 95 height 10
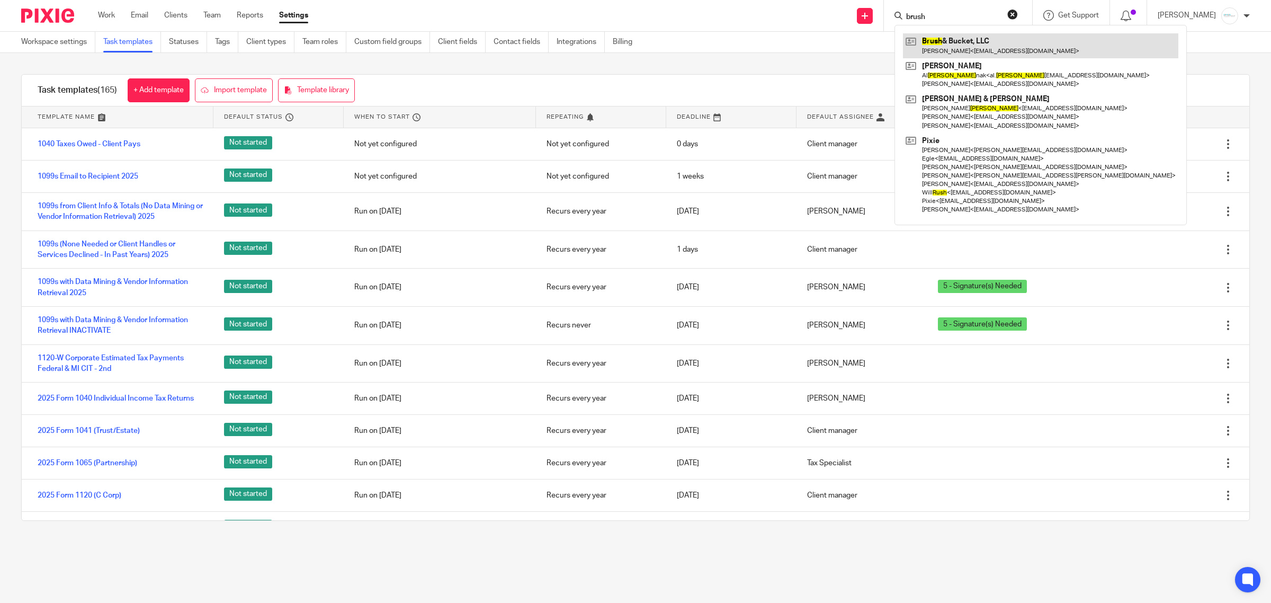
type input "brush"
click at [984, 41] on link at bounding box center [1040, 45] width 275 height 24
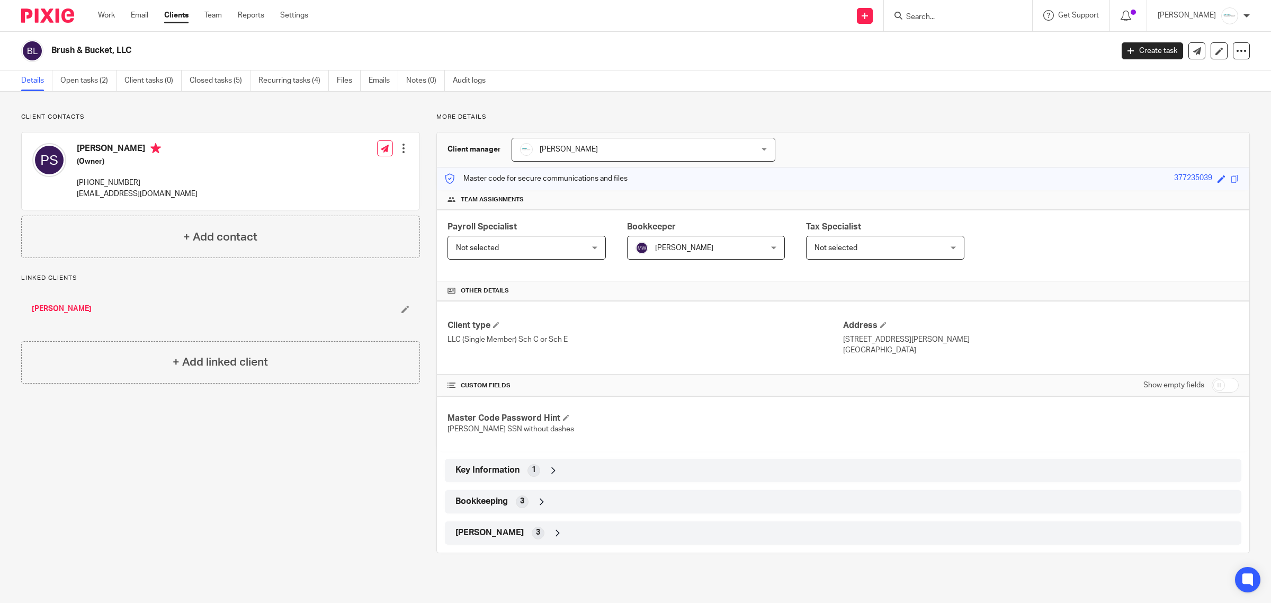
click at [1222, 385] on input "checkbox" at bounding box center [1225, 385] width 27 height 15
checkbox input "true"
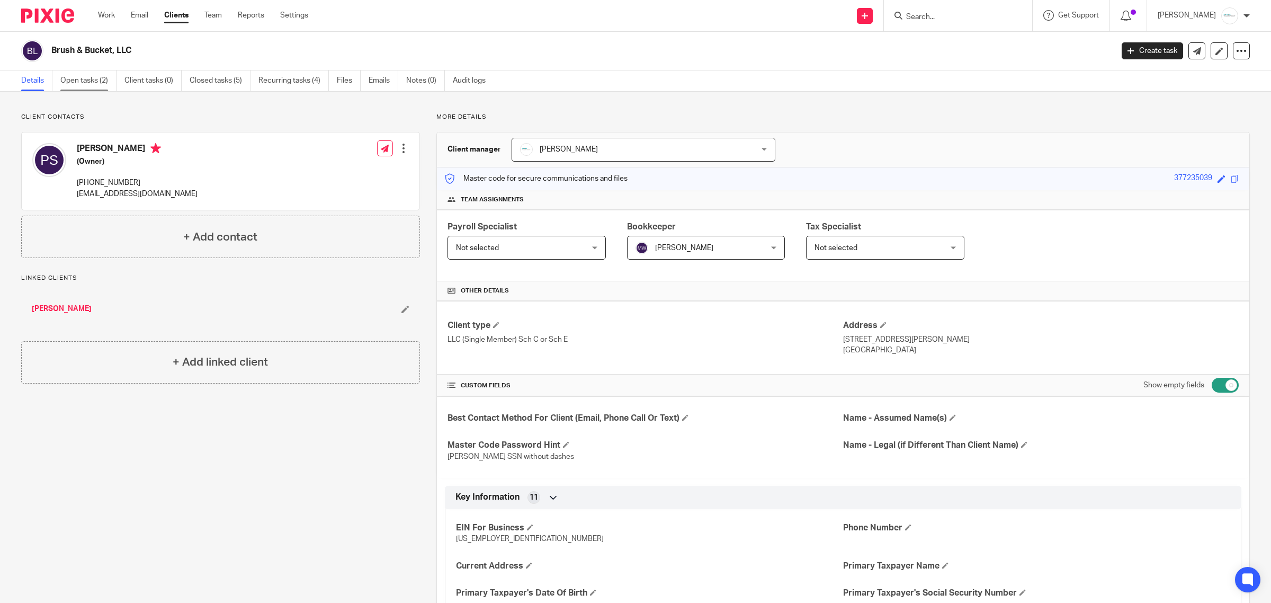
click at [81, 72] on link "Open tasks (2)" at bounding box center [88, 80] width 56 height 21
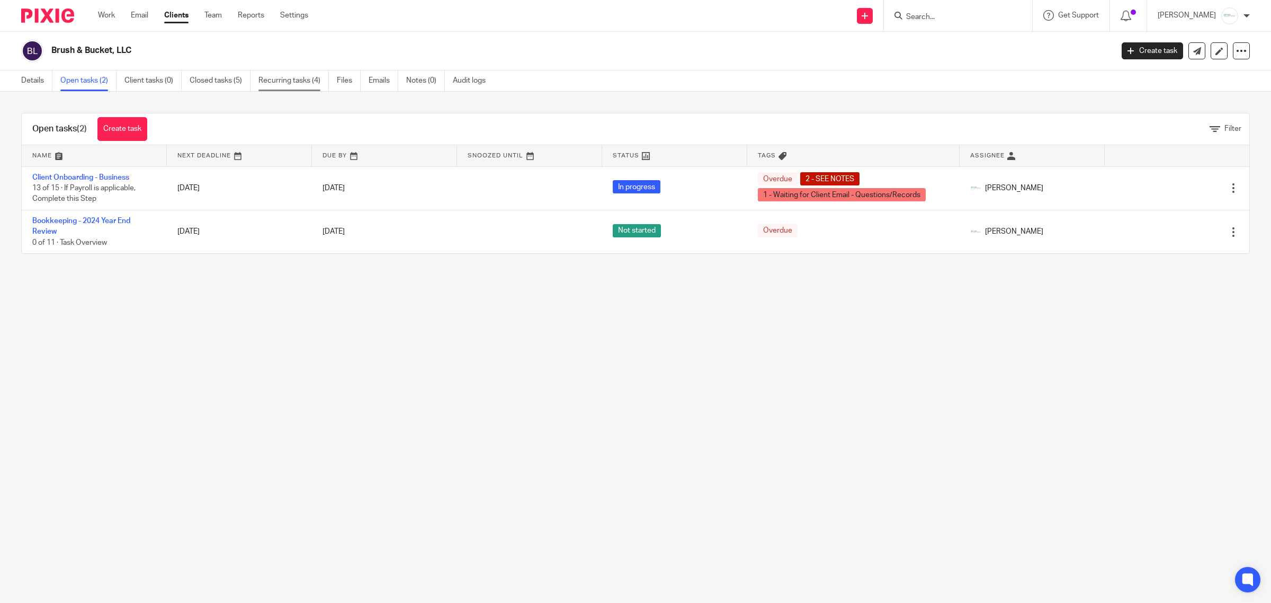
click at [300, 78] on link "Recurring tasks (4)" at bounding box center [294, 80] width 70 height 21
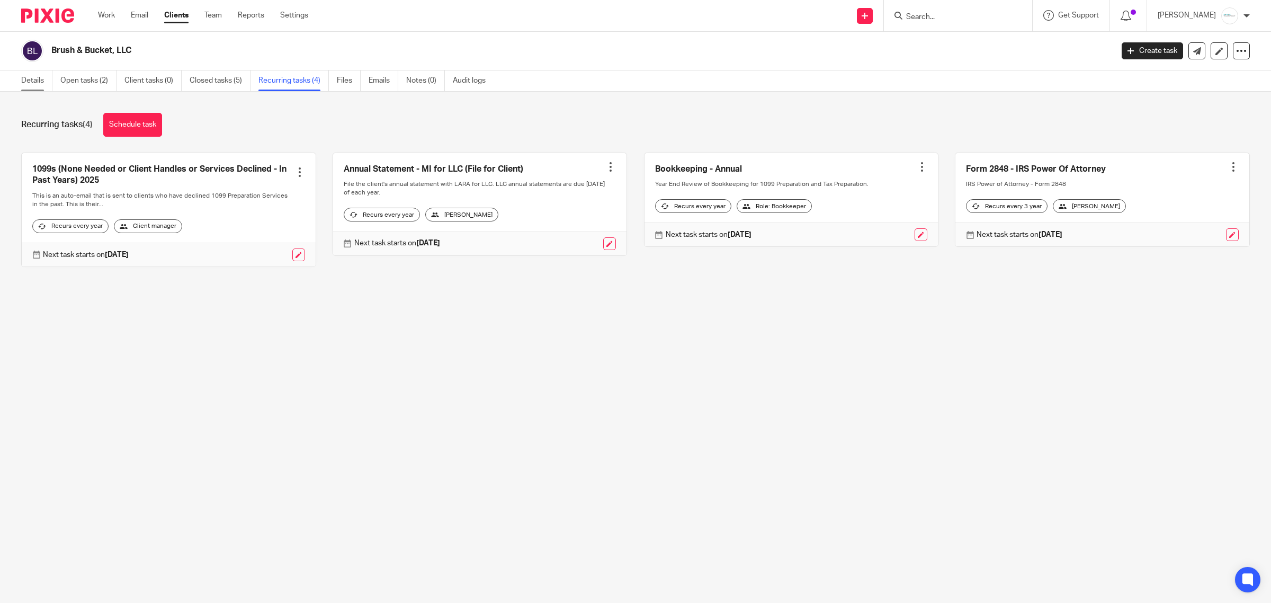
click at [31, 85] on link "Details" at bounding box center [36, 80] width 31 height 21
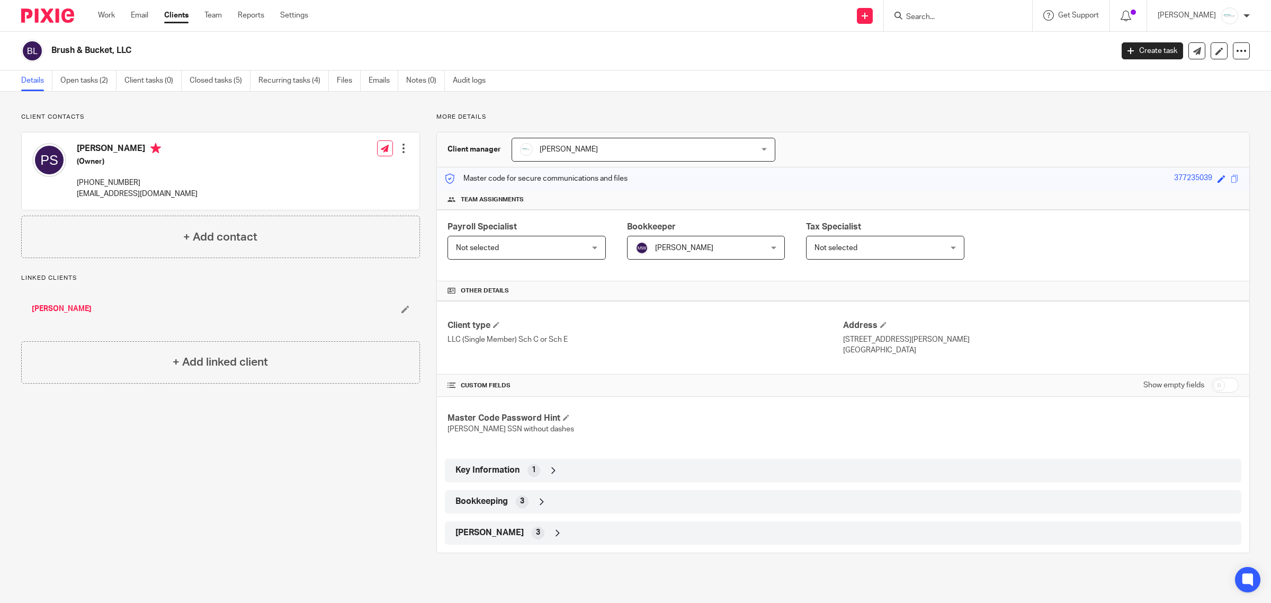
click at [1219, 387] on input "checkbox" at bounding box center [1225, 385] width 27 height 15
checkbox input "true"
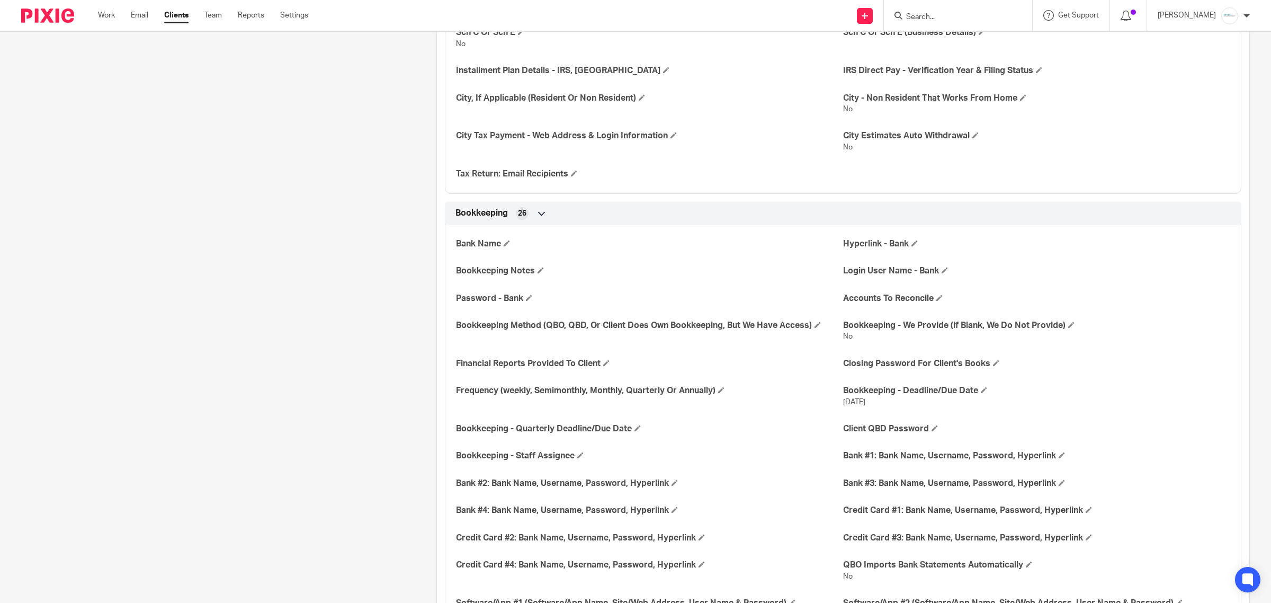
scroll to position [993, 0]
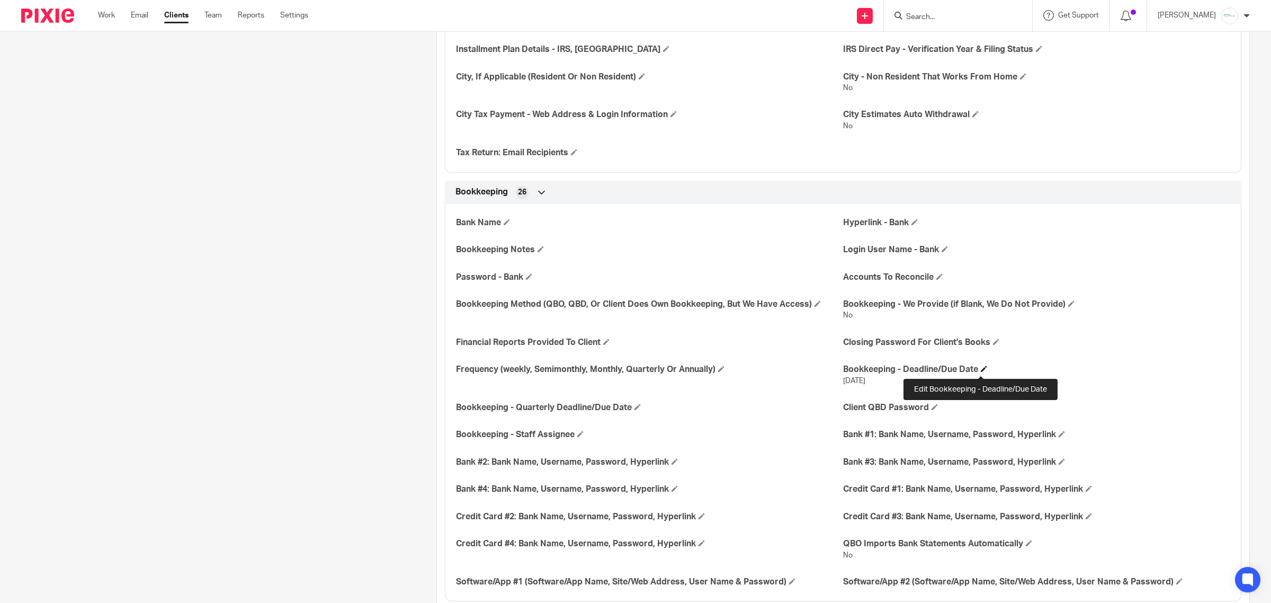
click at [981, 370] on span at bounding box center [984, 369] width 6 height 6
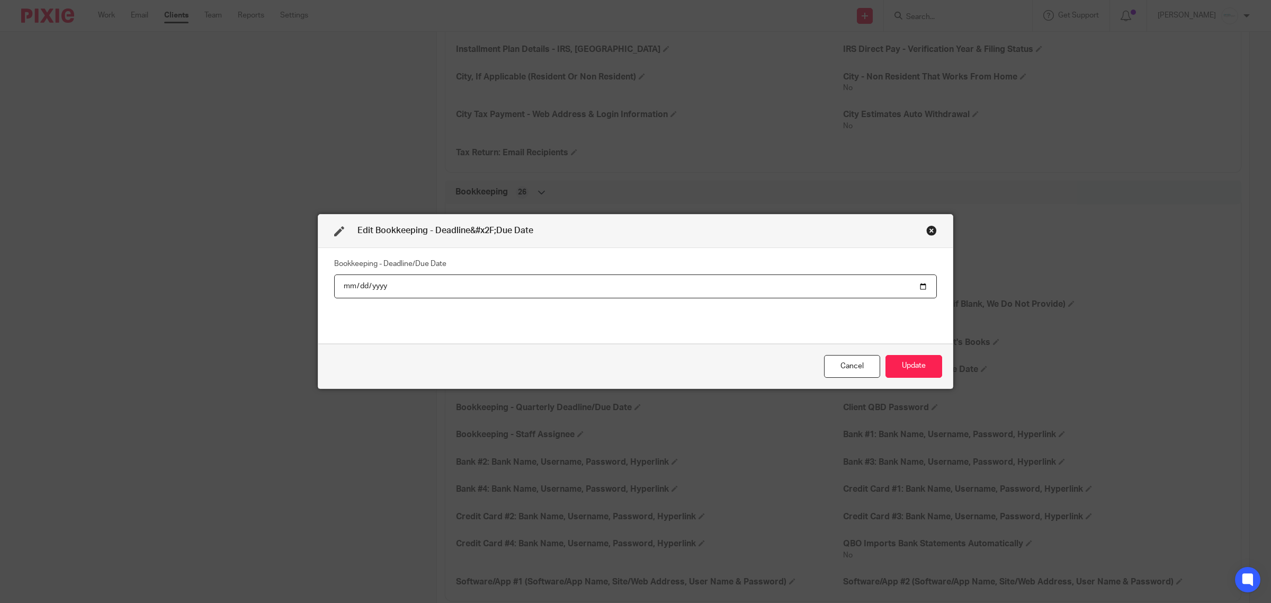
click at [918, 287] on input "2026-01-08" at bounding box center [635, 286] width 603 height 24
type input "2025-12-31"
click at [915, 364] on button "Update" at bounding box center [914, 366] width 57 height 23
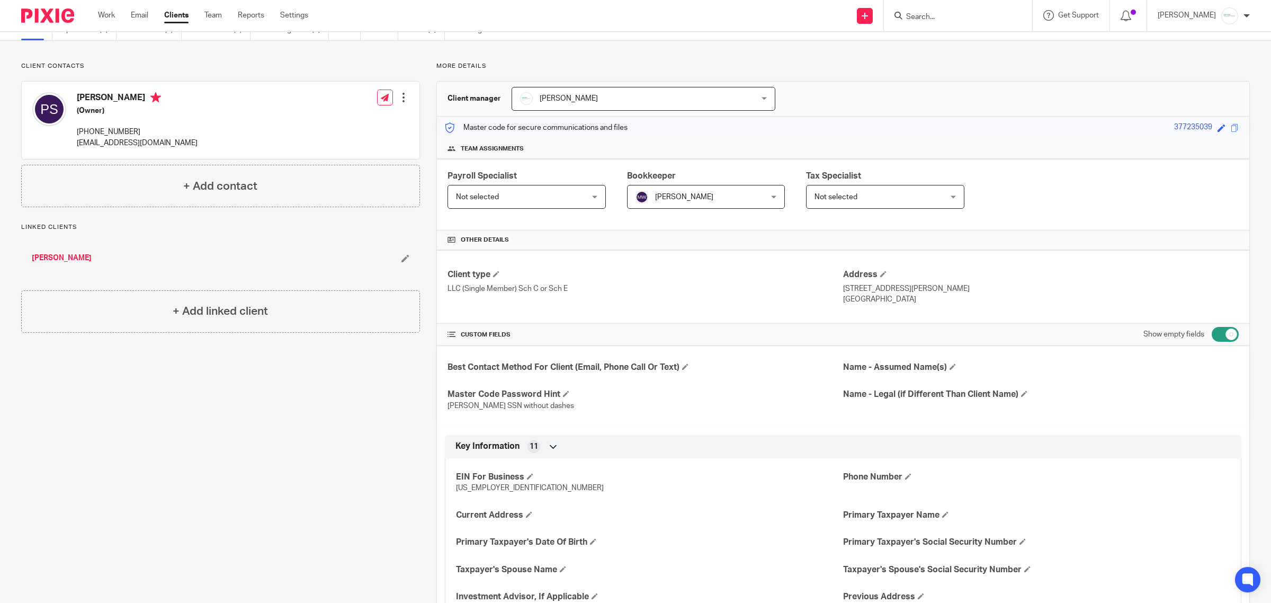
scroll to position [0, 0]
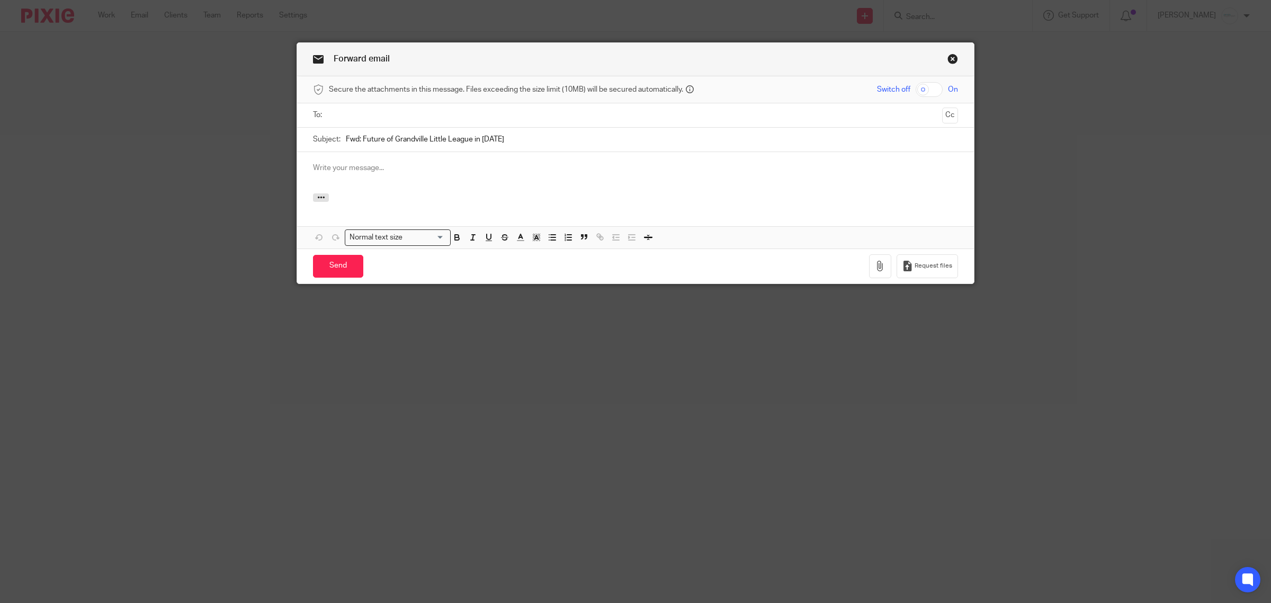
click at [395, 115] on input "text" at bounding box center [636, 115] width 606 height 12
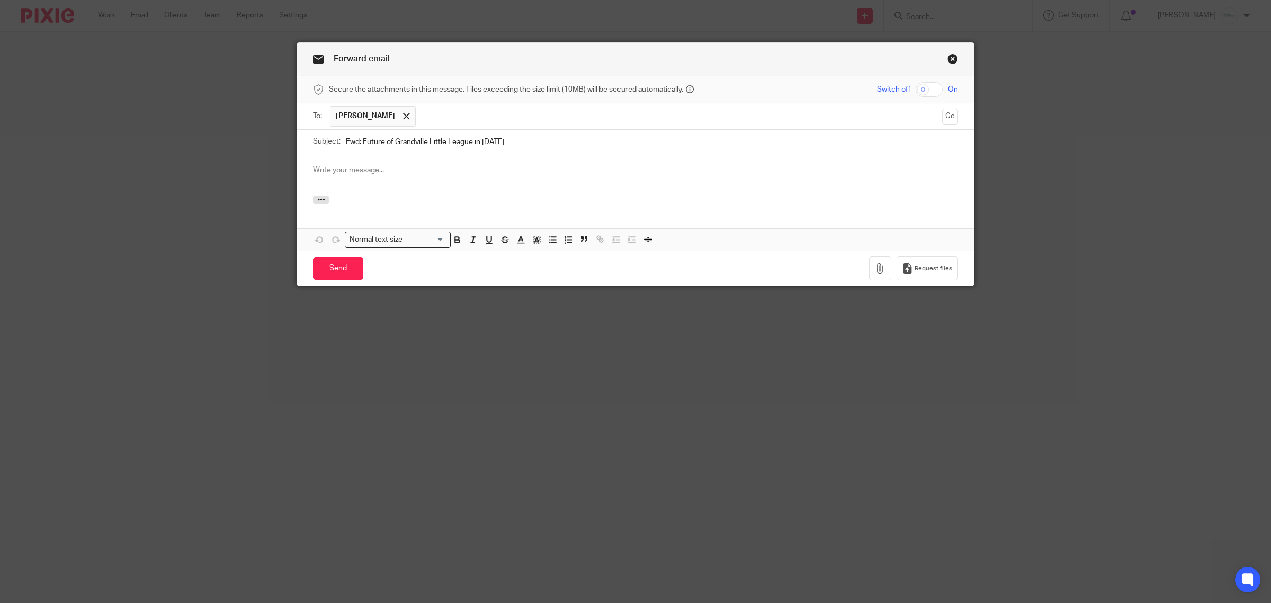
click at [436, 122] on input "text" at bounding box center [679, 116] width 517 height 21
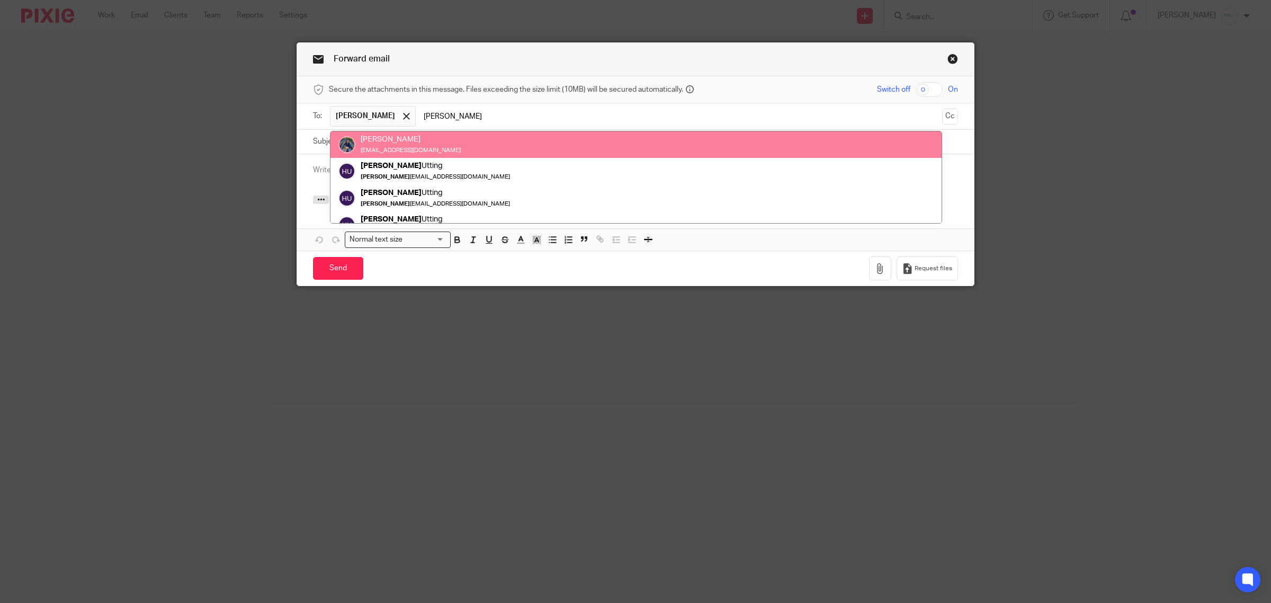
type input "[PERSON_NAME]"
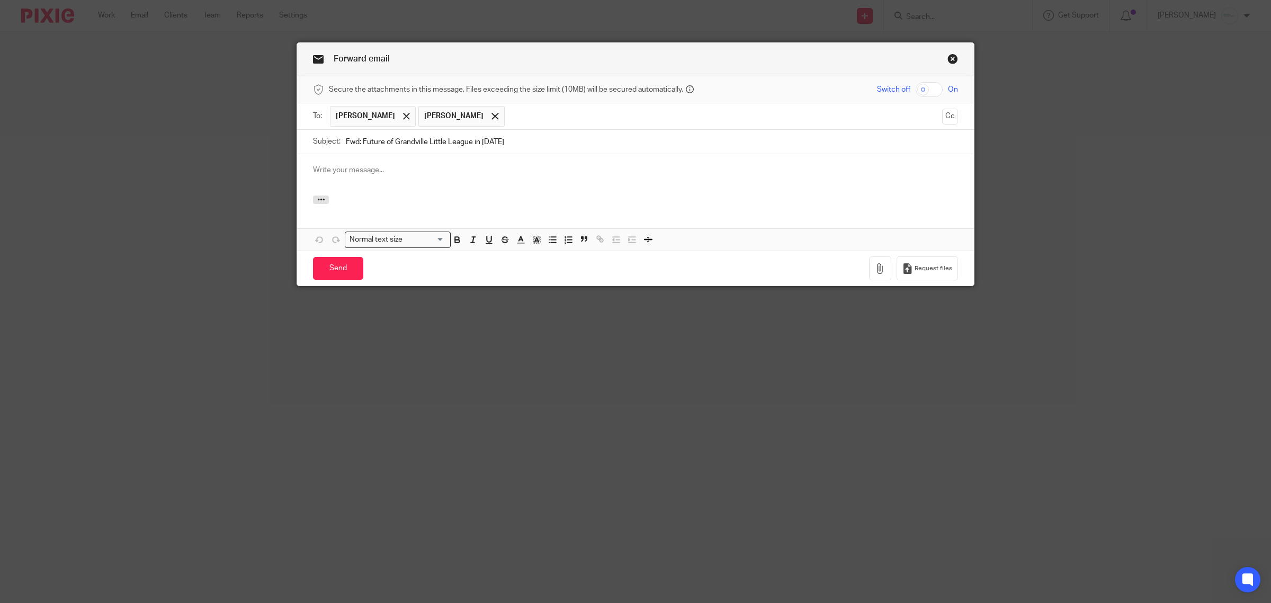
click at [372, 175] on p at bounding box center [635, 170] width 645 height 11
click at [327, 260] on input "Send" at bounding box center [338, 268] width 50 height 23
